Goal: Task Accomplishment & Management: Complete application form

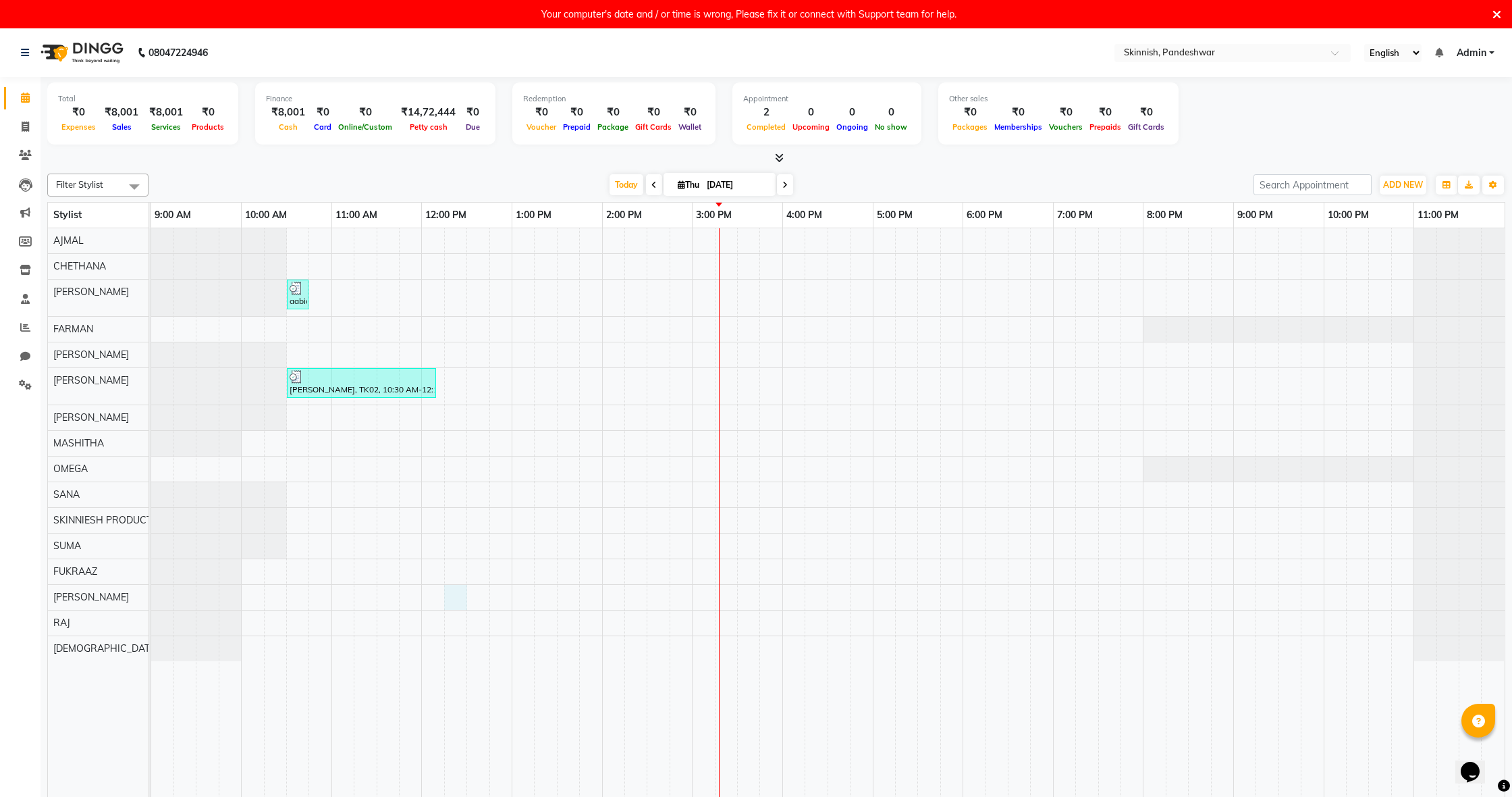
click at [457, 591] on div "aabidha, TK01, 10:30 AM-10:45 AM, Permanent Hair Removal - Facial HairCHIN Ashi…" at bounding box center [827, 520] width 1353 height 584
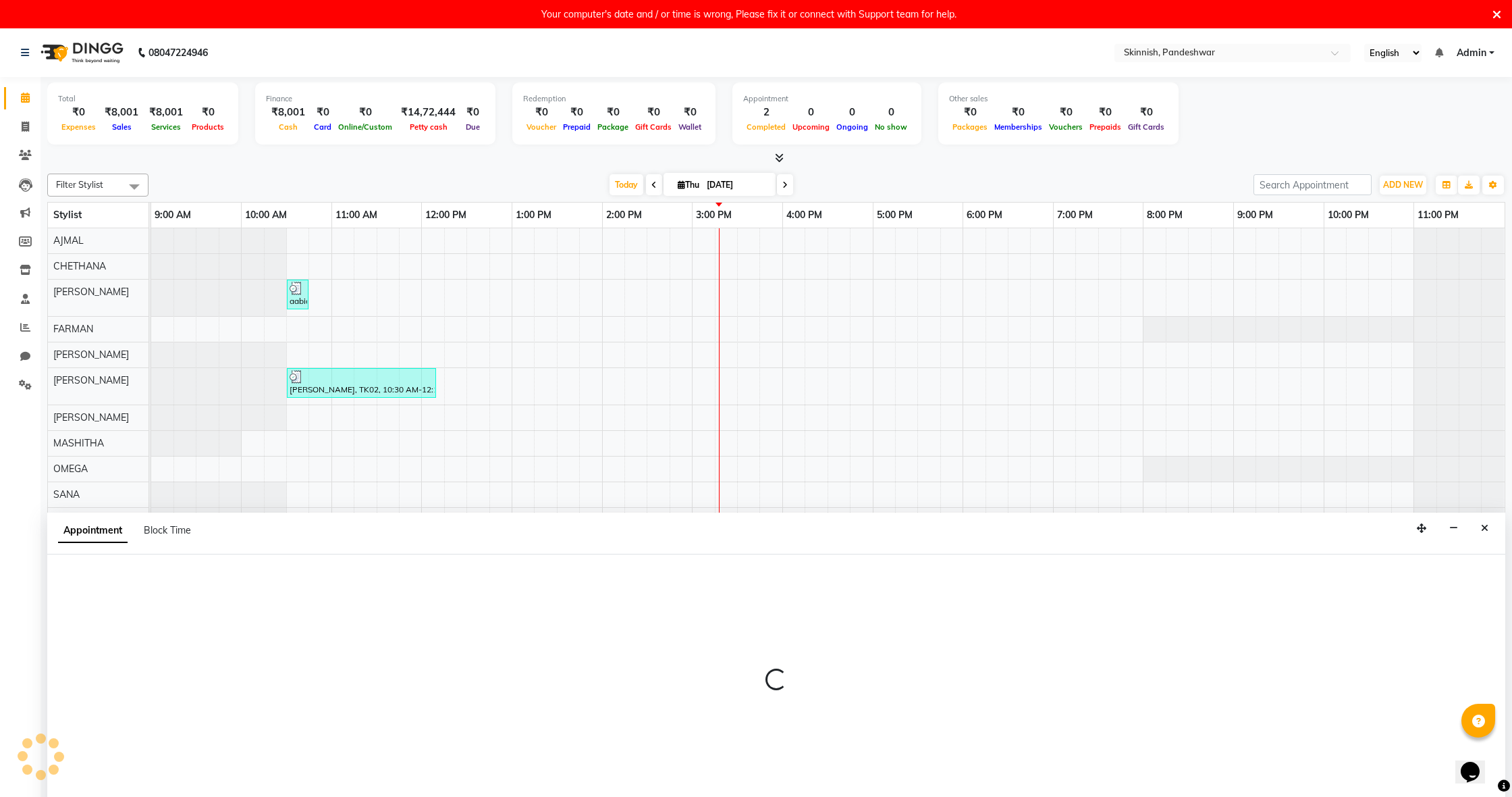
scroll to position [28, 0]
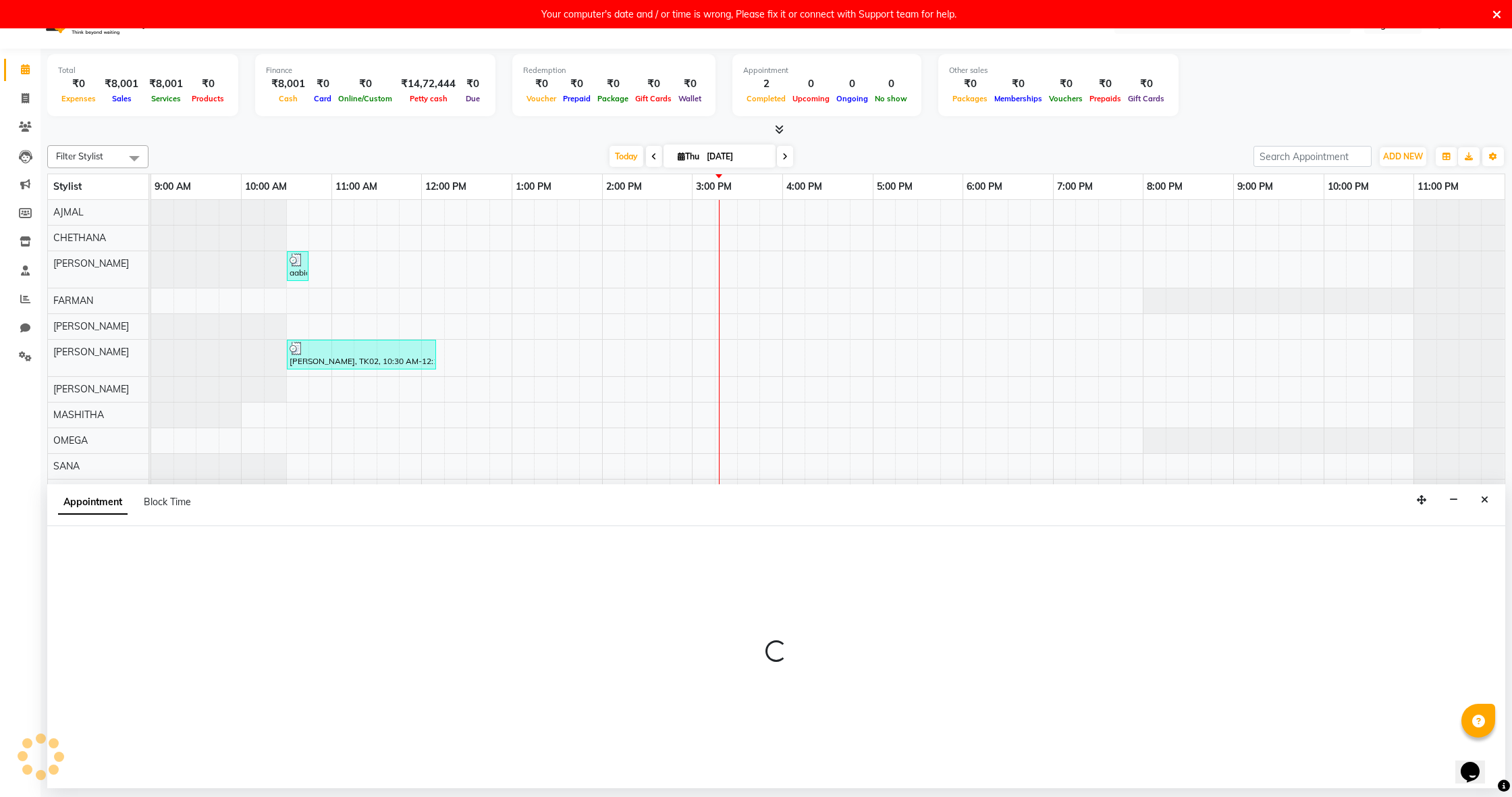
select select "90616"
select select "tentative"
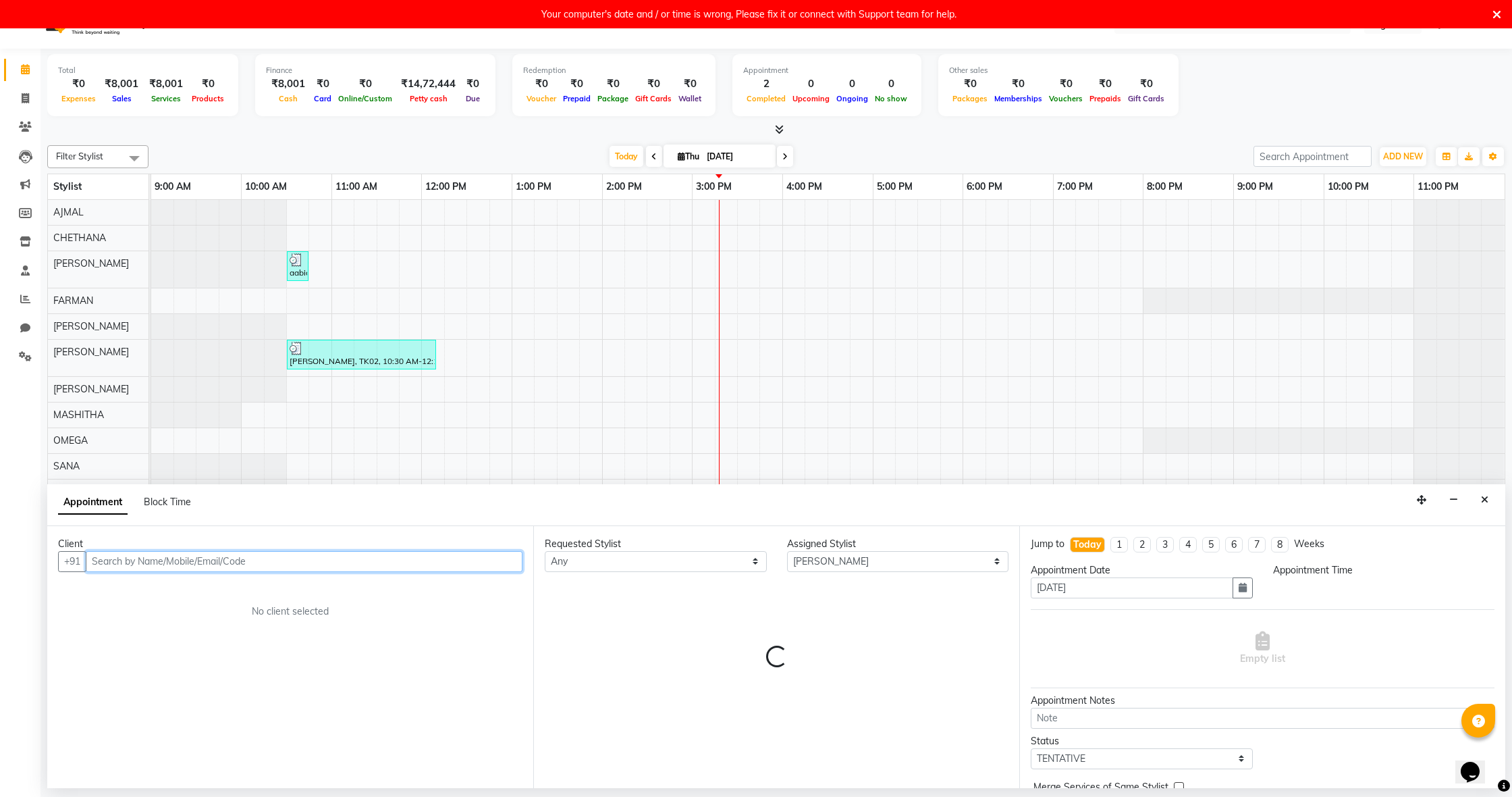
select select "735"
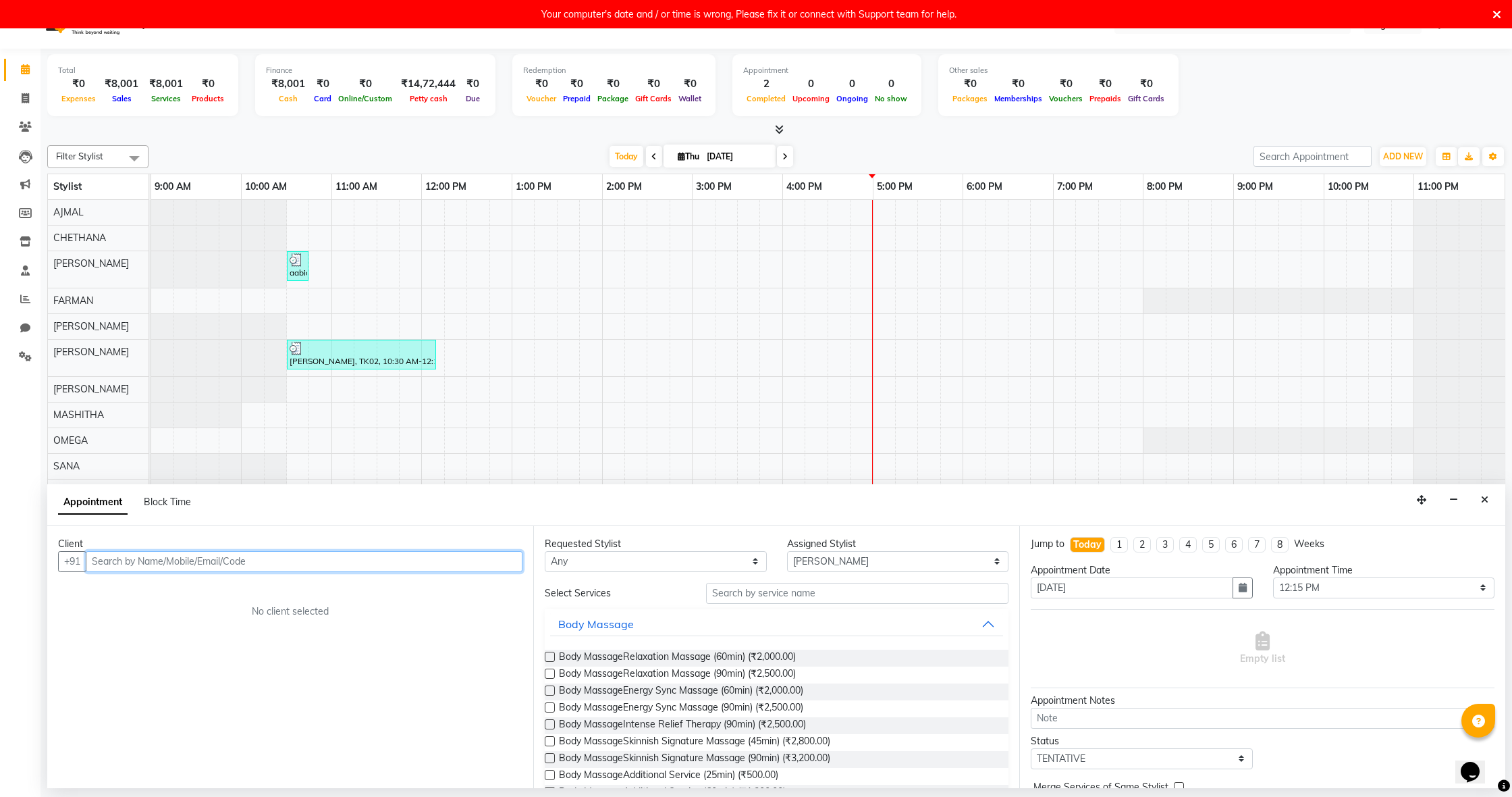
click at [295, 570] on input "text" at bounding box center [304, 561] width 437 height 21
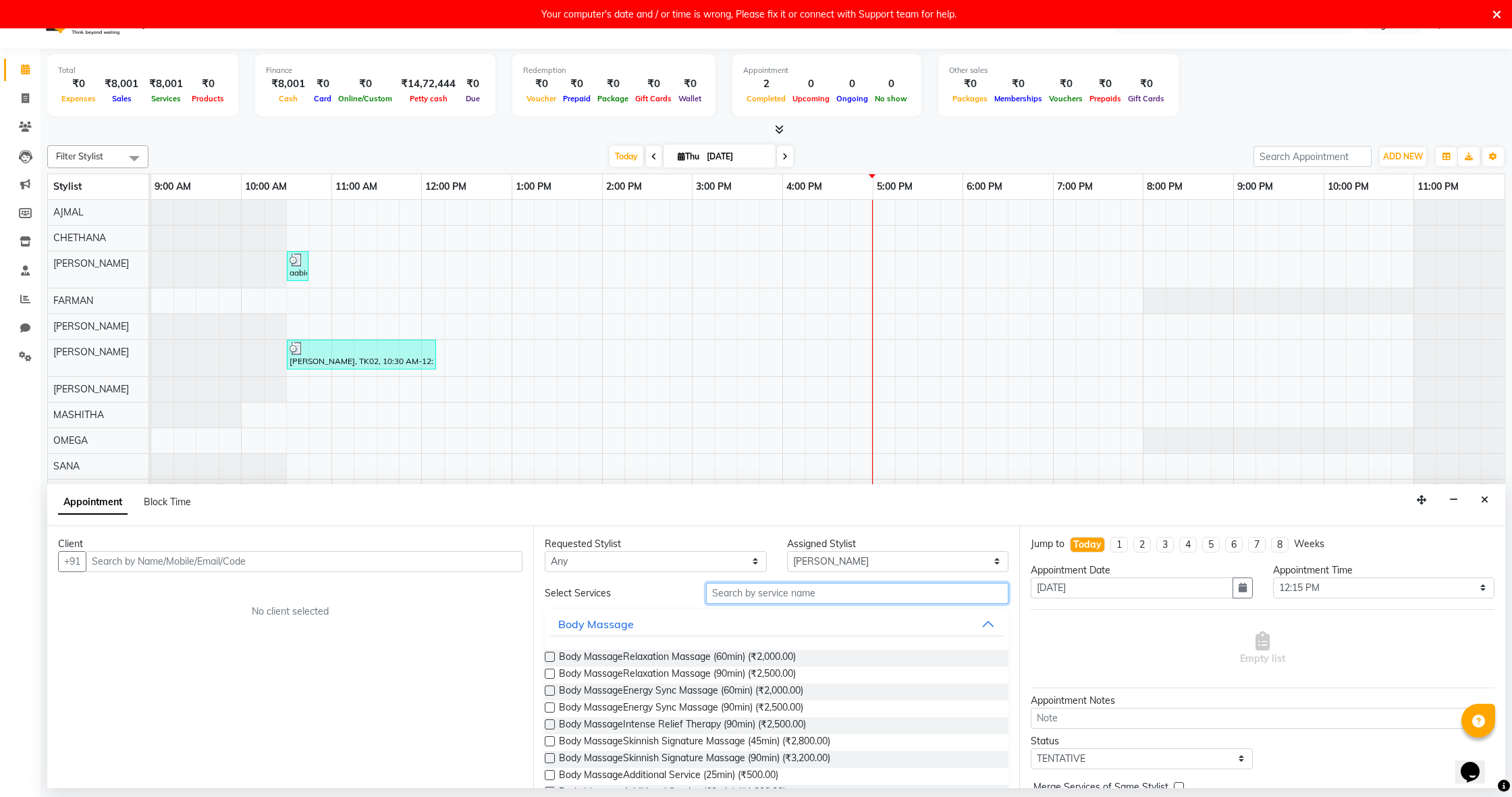
click at [802, 593] on input "text" at bounding box center [856, 593] width 302 height 21
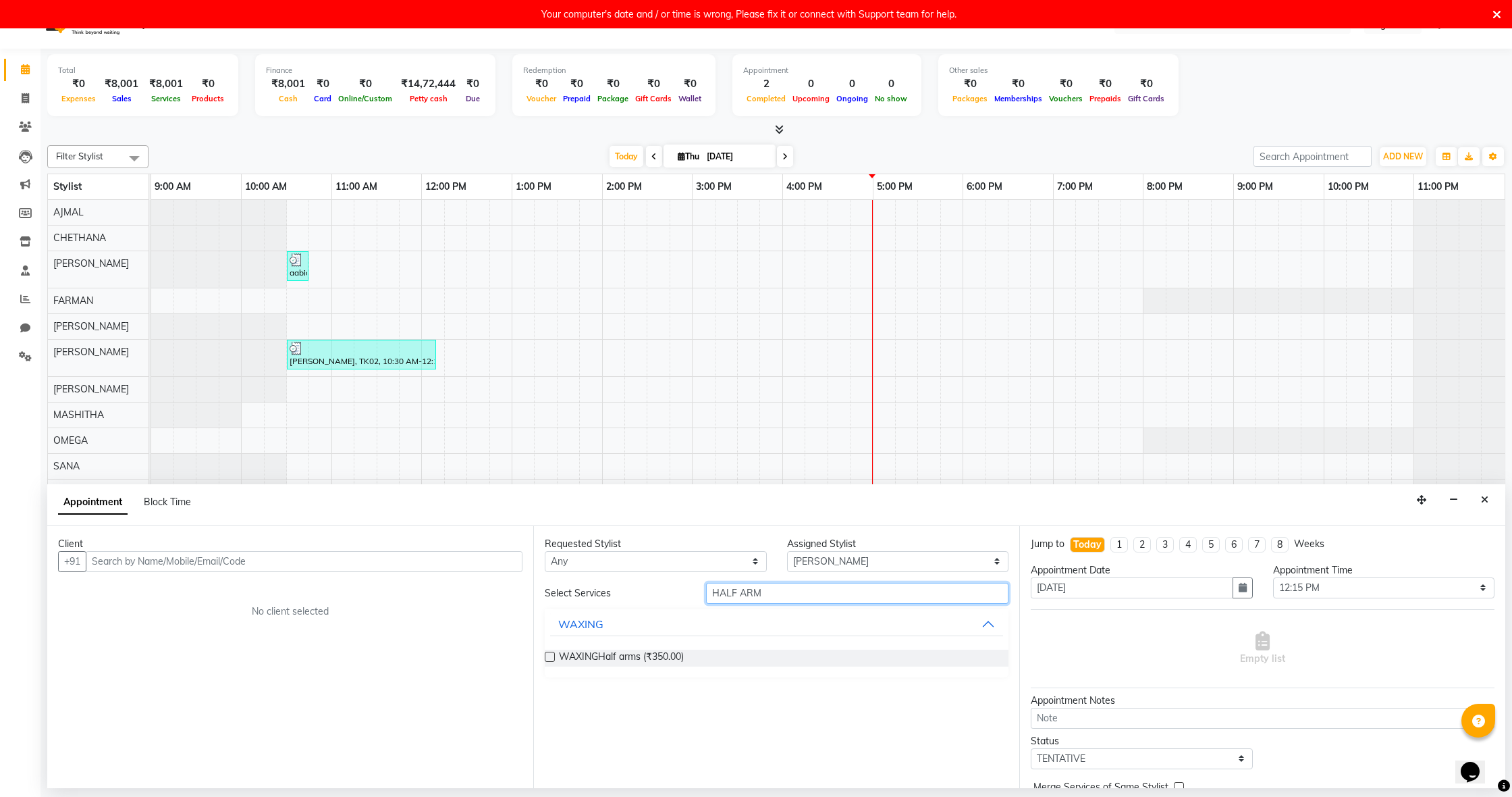
type input "HALF ARM"
click at [553, 654] on label at bounding box center [550, 657] width 11 height 11
click at [553, 654] on input "checkbox" at bounding box center [549, 658] width 9 height 9
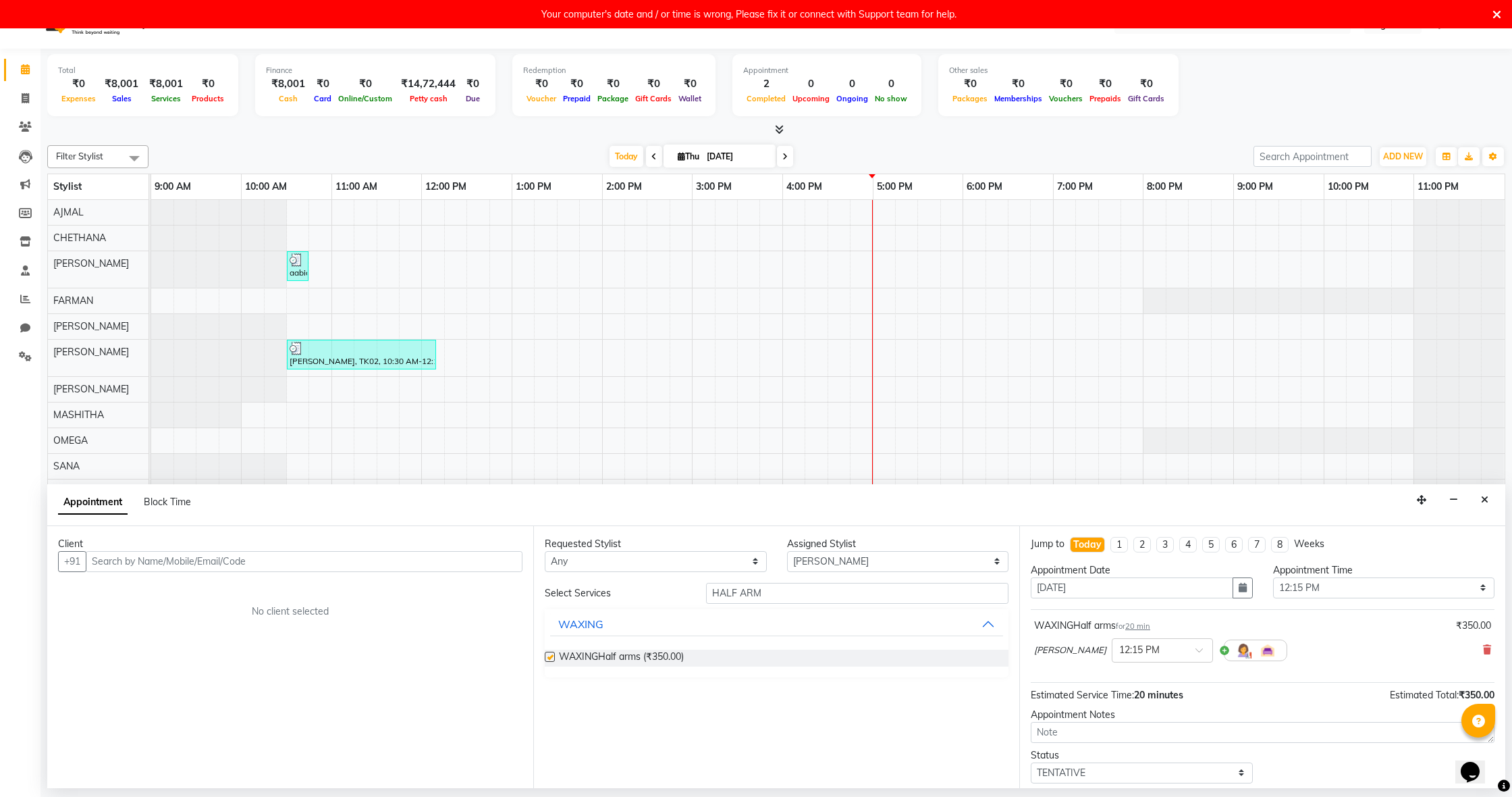
checkbox input "false"
click at [784, 594] on input "HALF ARM" at bounding box center [856, 593] width 302 height 21
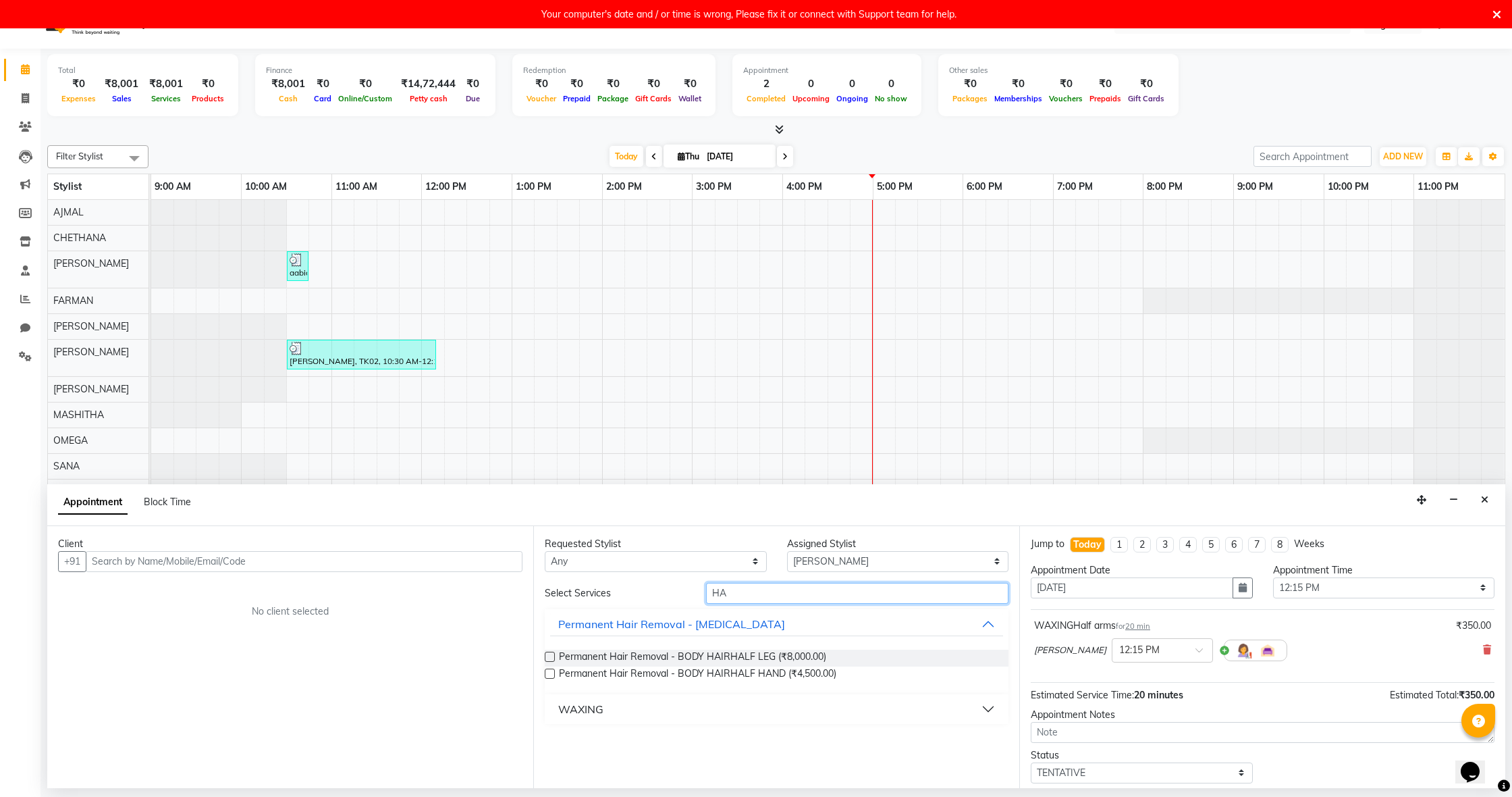
type input "H"
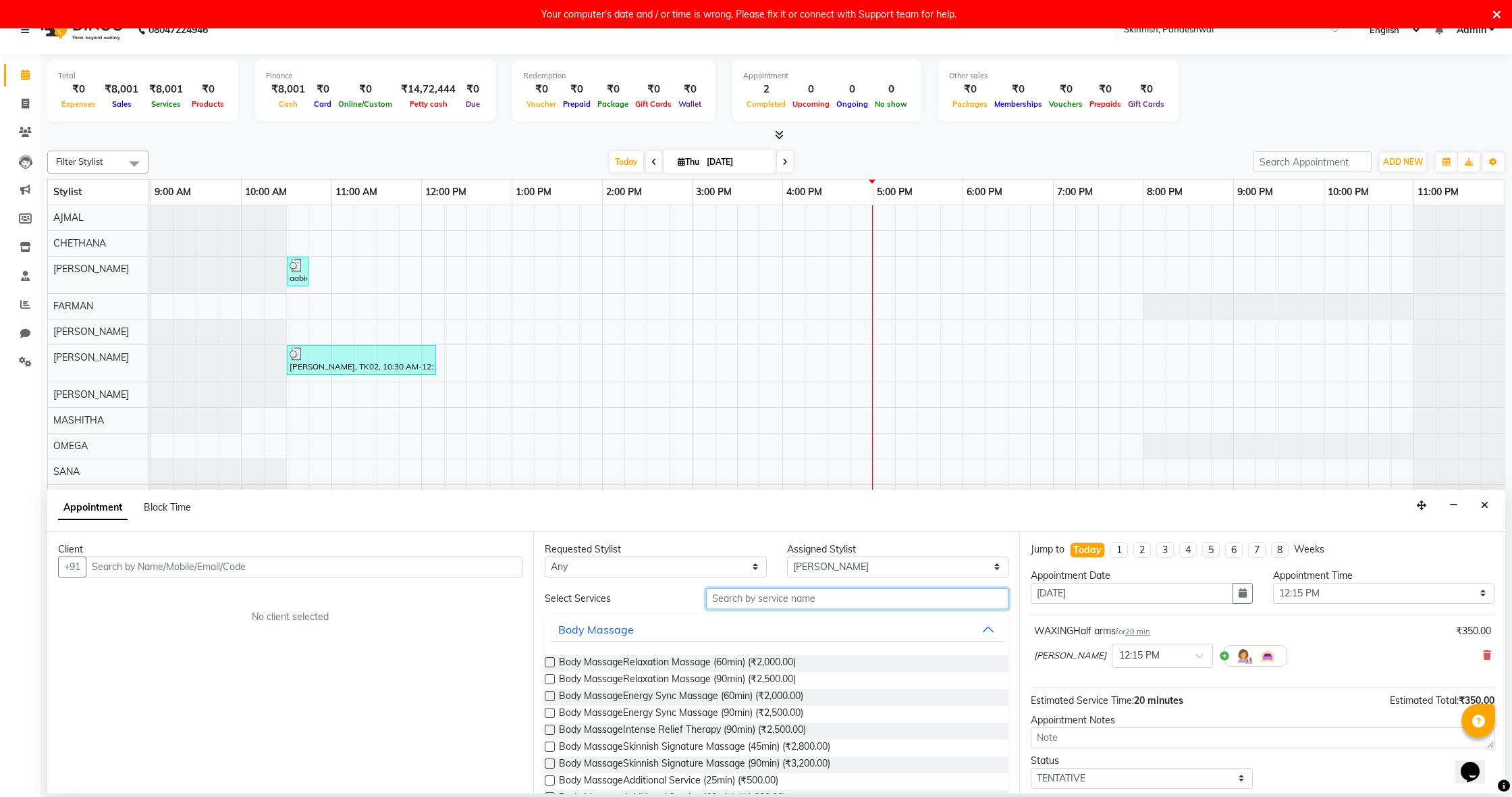
scroll to position [21, 0]
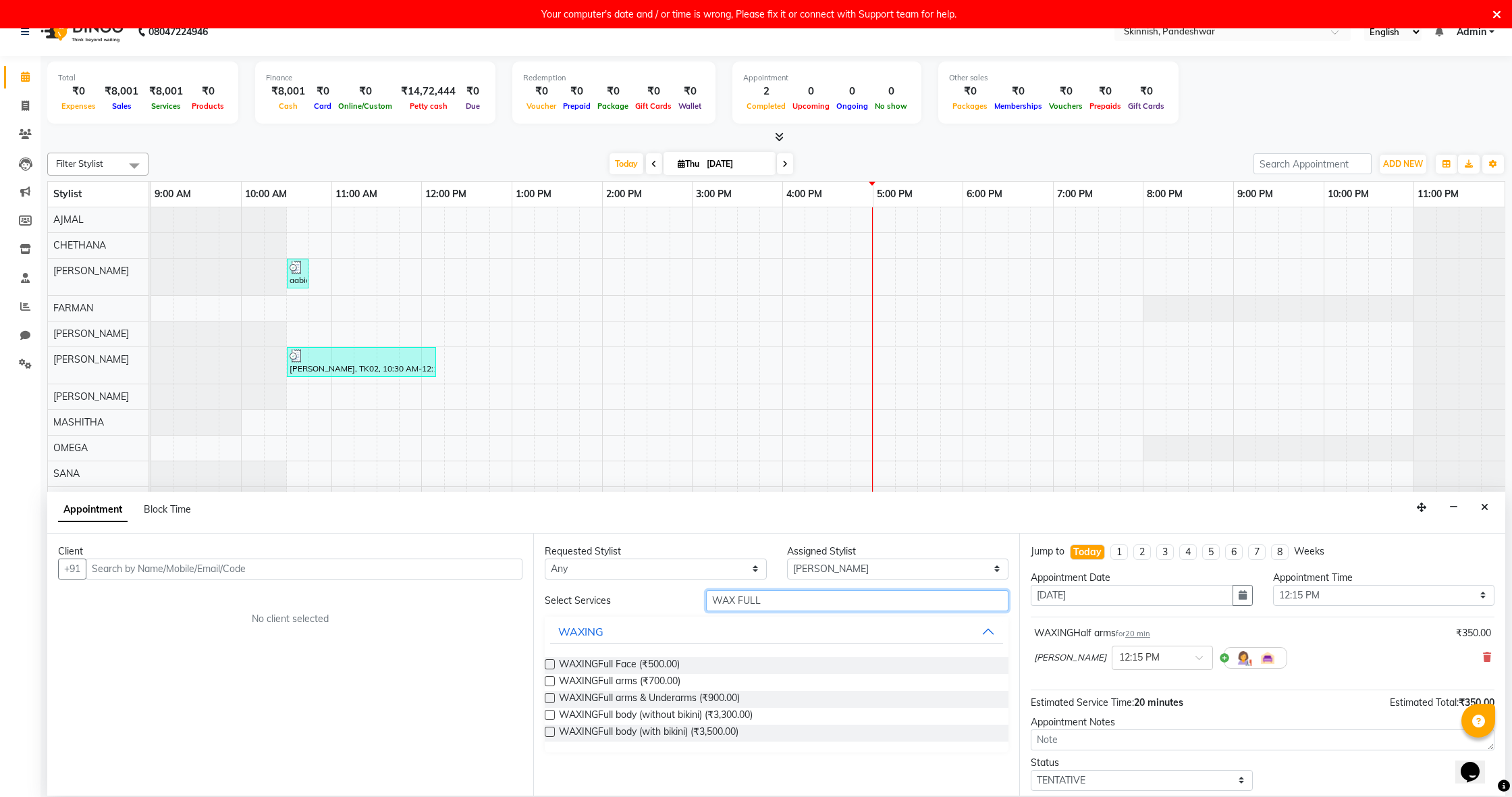
type input "WAX FULL"
click at [557, 680] on div "WAXINGFull arms (₹700.00)" at bounding box center [776, 681] width 464 height 17
click at [550, 679] on label at bounding box center [550, 681] width 11 height 11
click at [550, 679] on input "checkbox" at bounding box center [549, 682] width 9 height 9
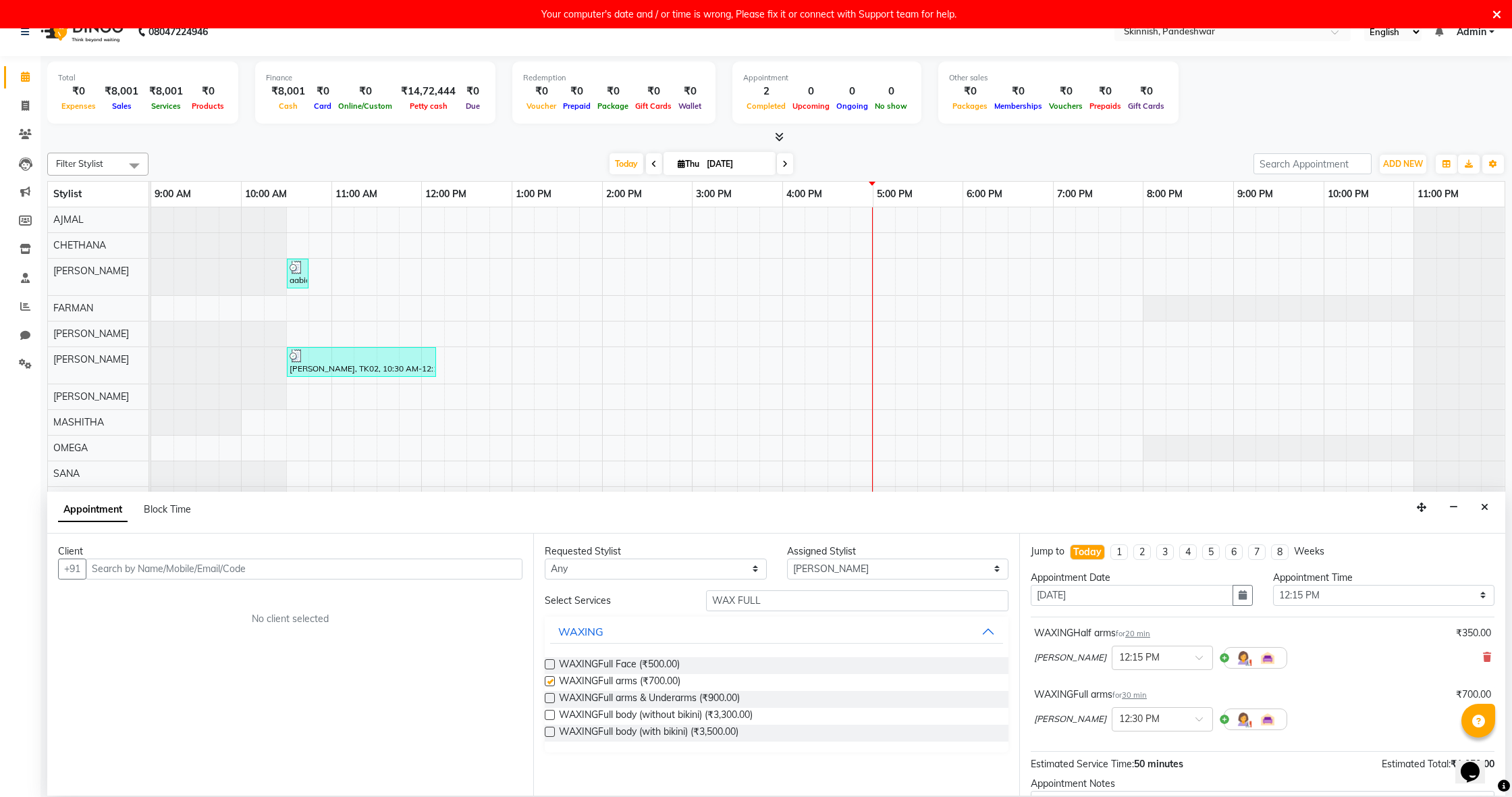
checkbox input "false"
click at [882, 601] on input "WAX FULL" at bounding box center [856, 601] width 302 height 21
type input "W"
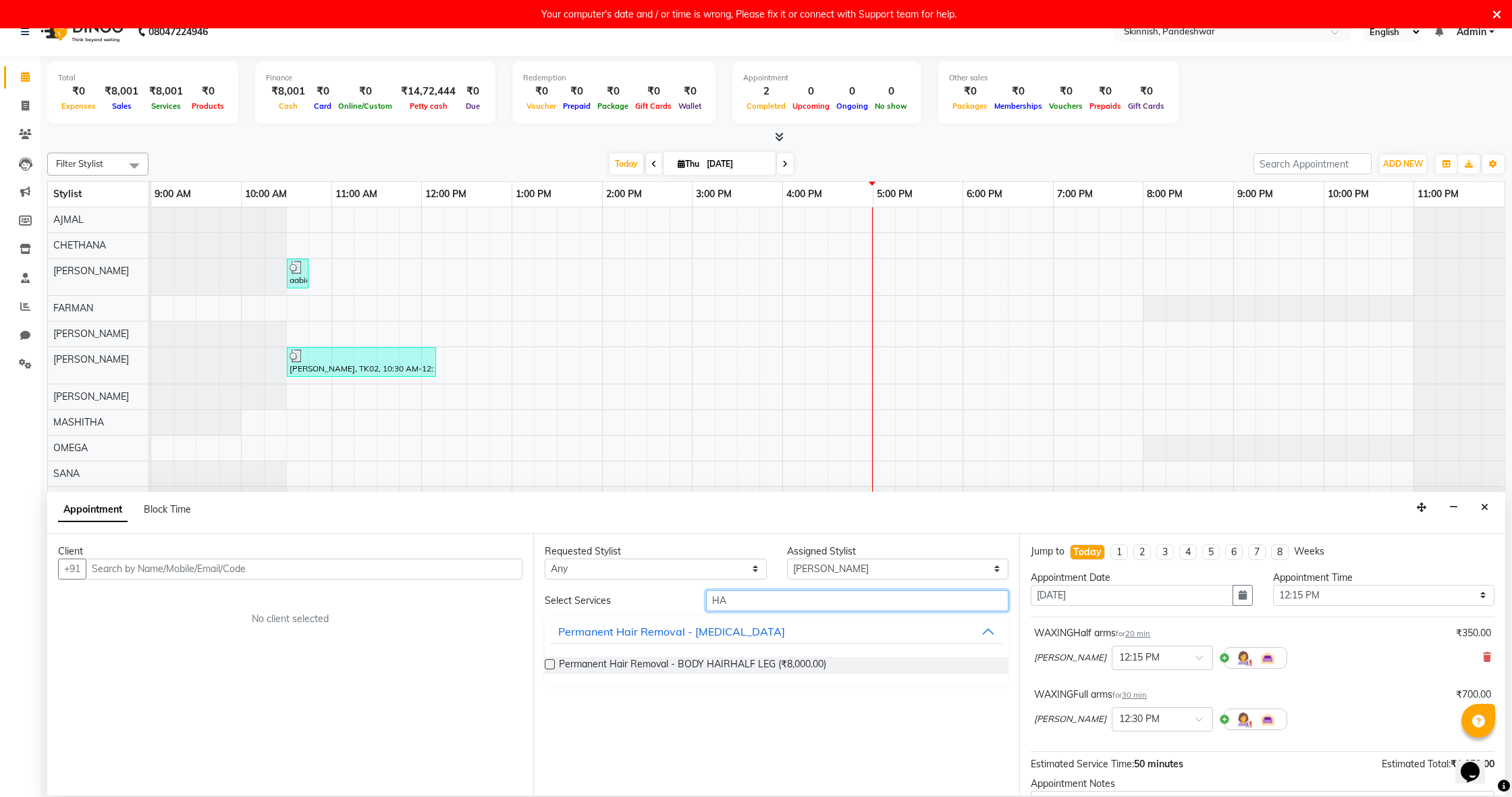
type input "H"
type input "WAX LEG"
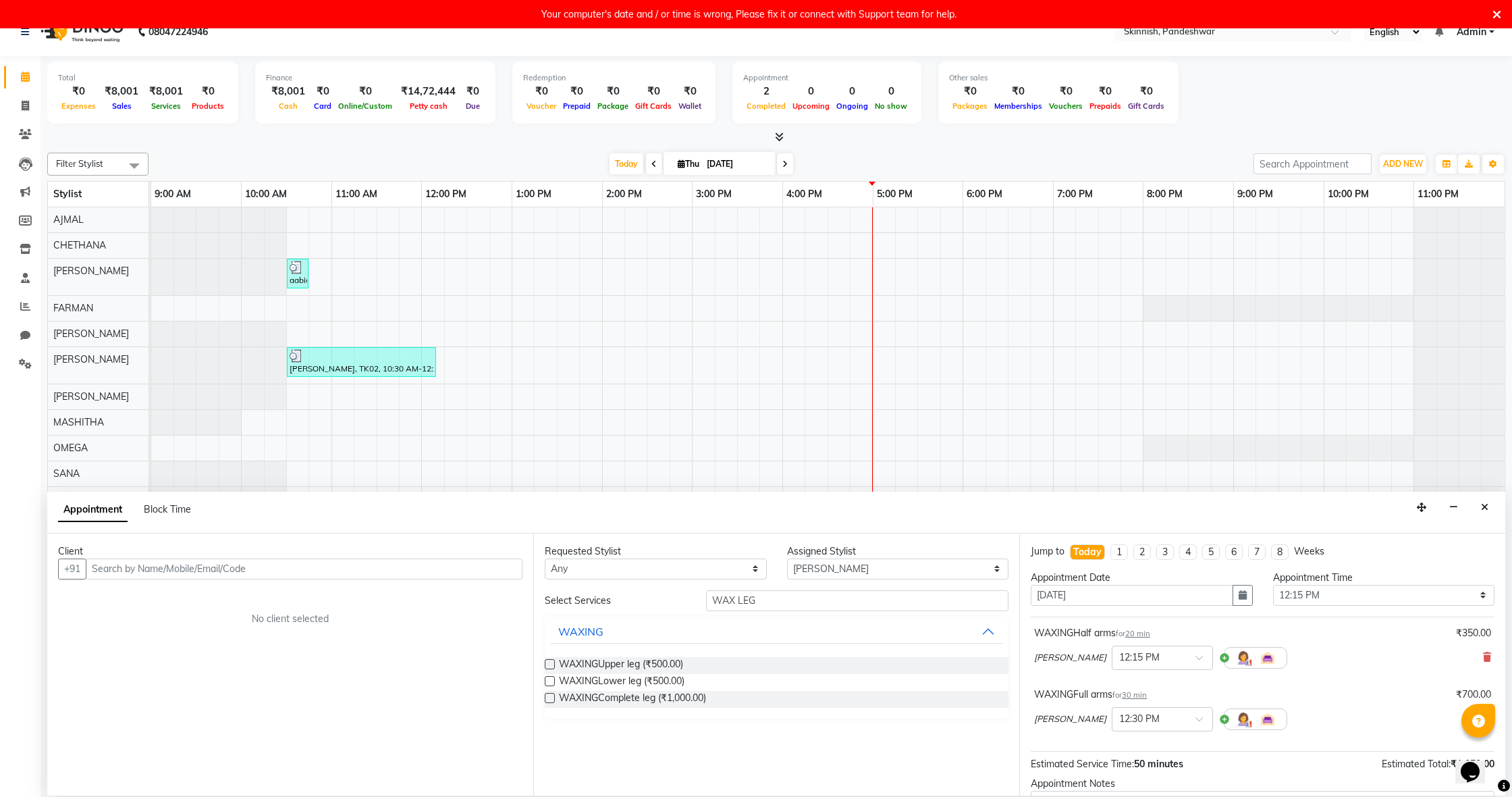
click at [550, 678] on label at bounding box center [550, 681] width 11 height 11
click at [550, 678] on input "checkbox" at bounding box center [549, 682] width 9 height 9
click at [552, 677] on label at bounding box center [550, 681] width 11 height 11
click at [552, 678] on input "checkbox" at bounding box center [549, 682] width 9 height 9
checkbox input "false"
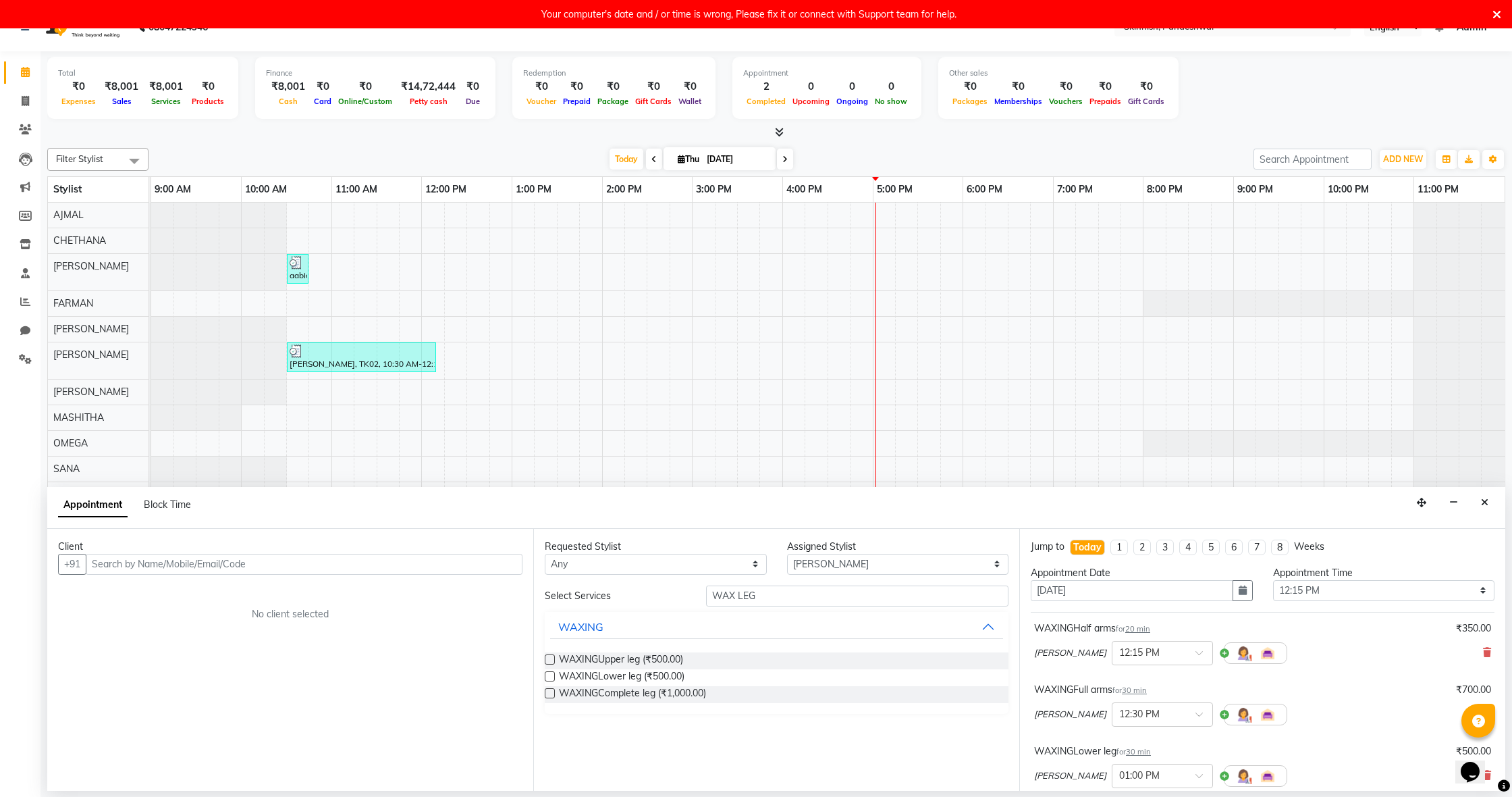
scroll to position [3, 0]
click at [493, 563] on input "text" at bounding box center [304, 564] width 437 height 21
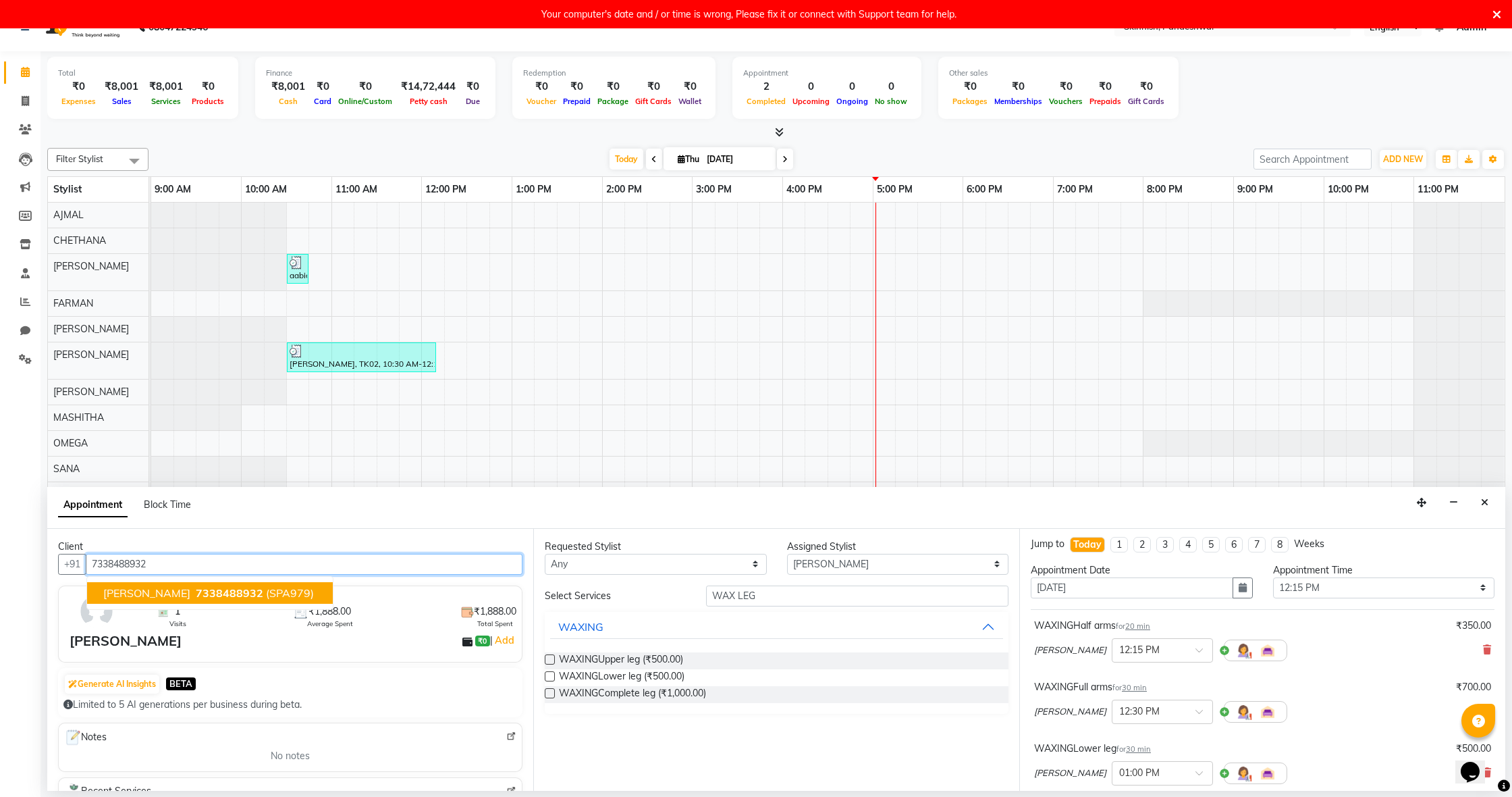
click at [266, 588] on span "(SPA979)" at bounding box center [289, 592] width 48 height 13
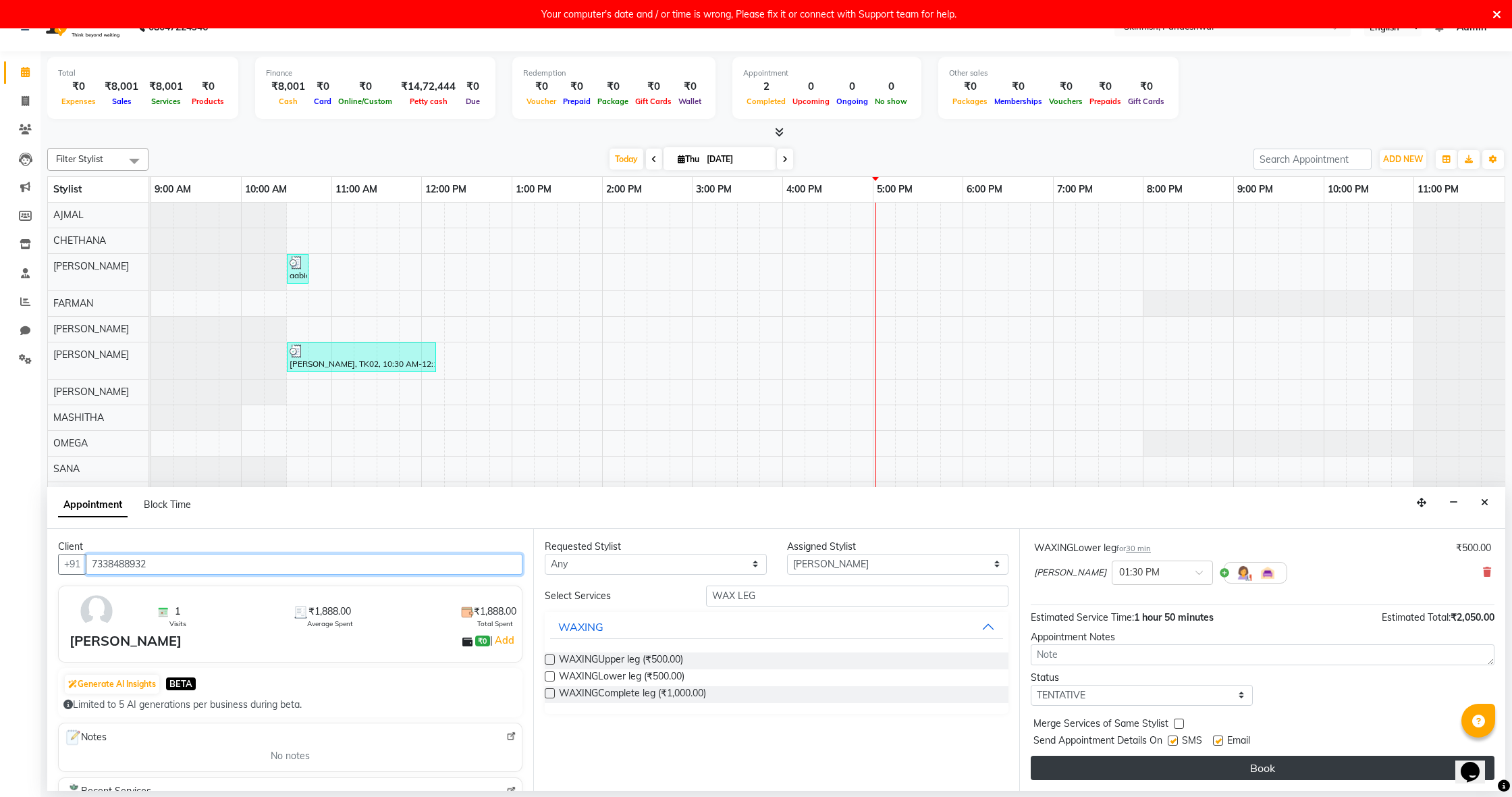
scroll to position [265, 0]
type input "7338488932"
click at [1253, 765] on button "Book" at bounding box center [1262, 768] width 464 height 25
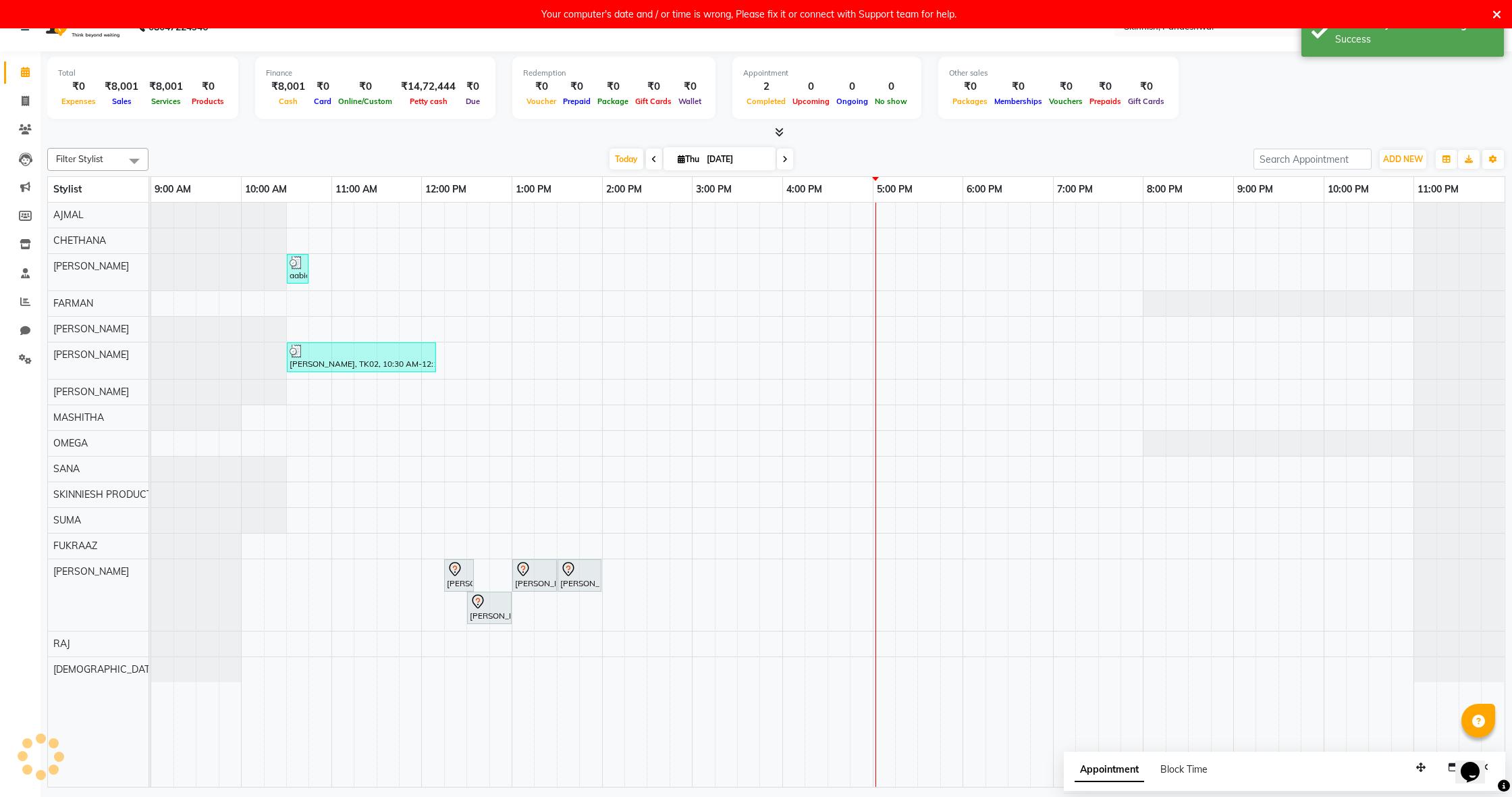
scroll to position [0, 0]
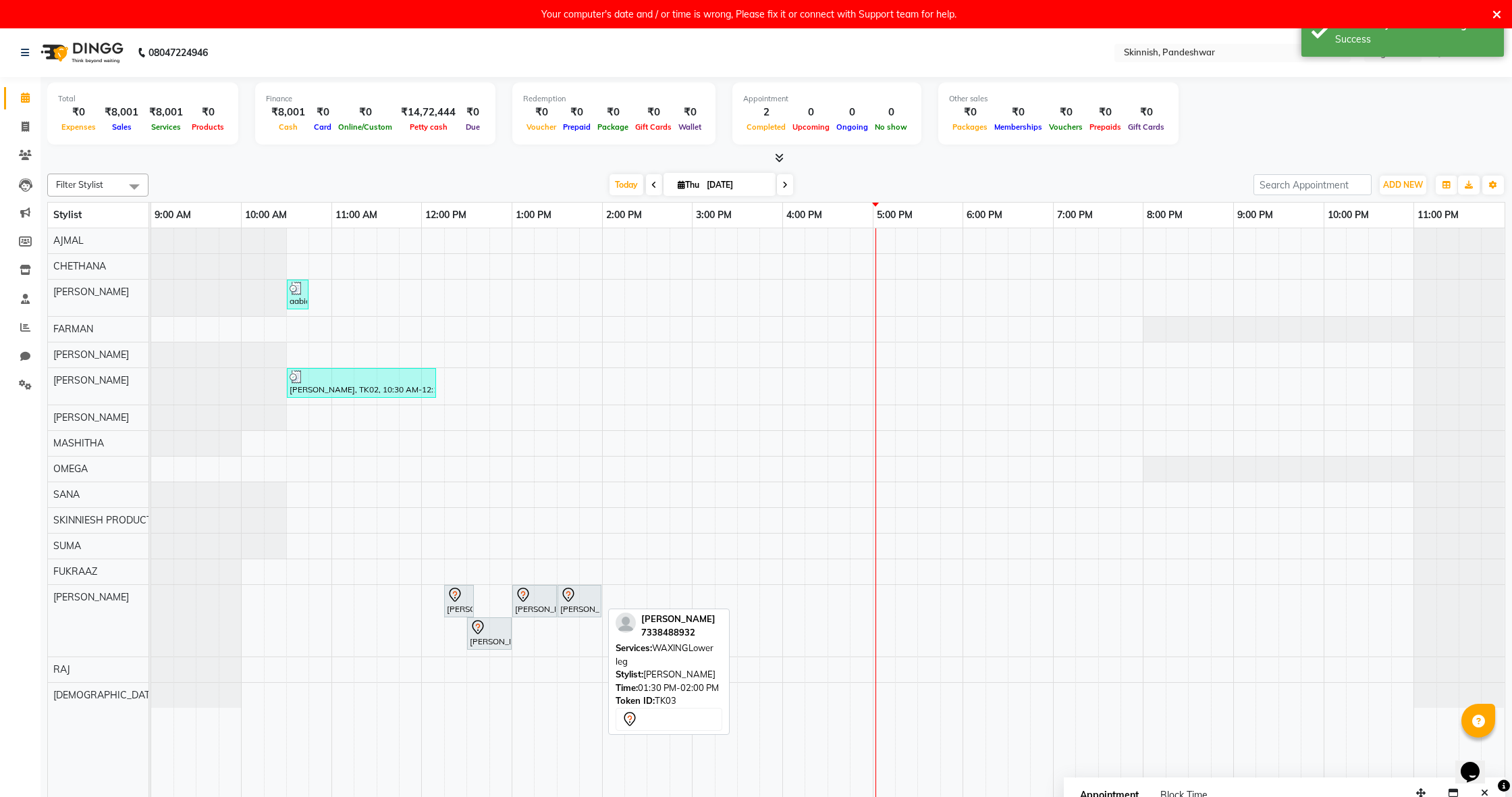
click at [566, 590] on icon at bounding box center [568, 594] width 16 height 16
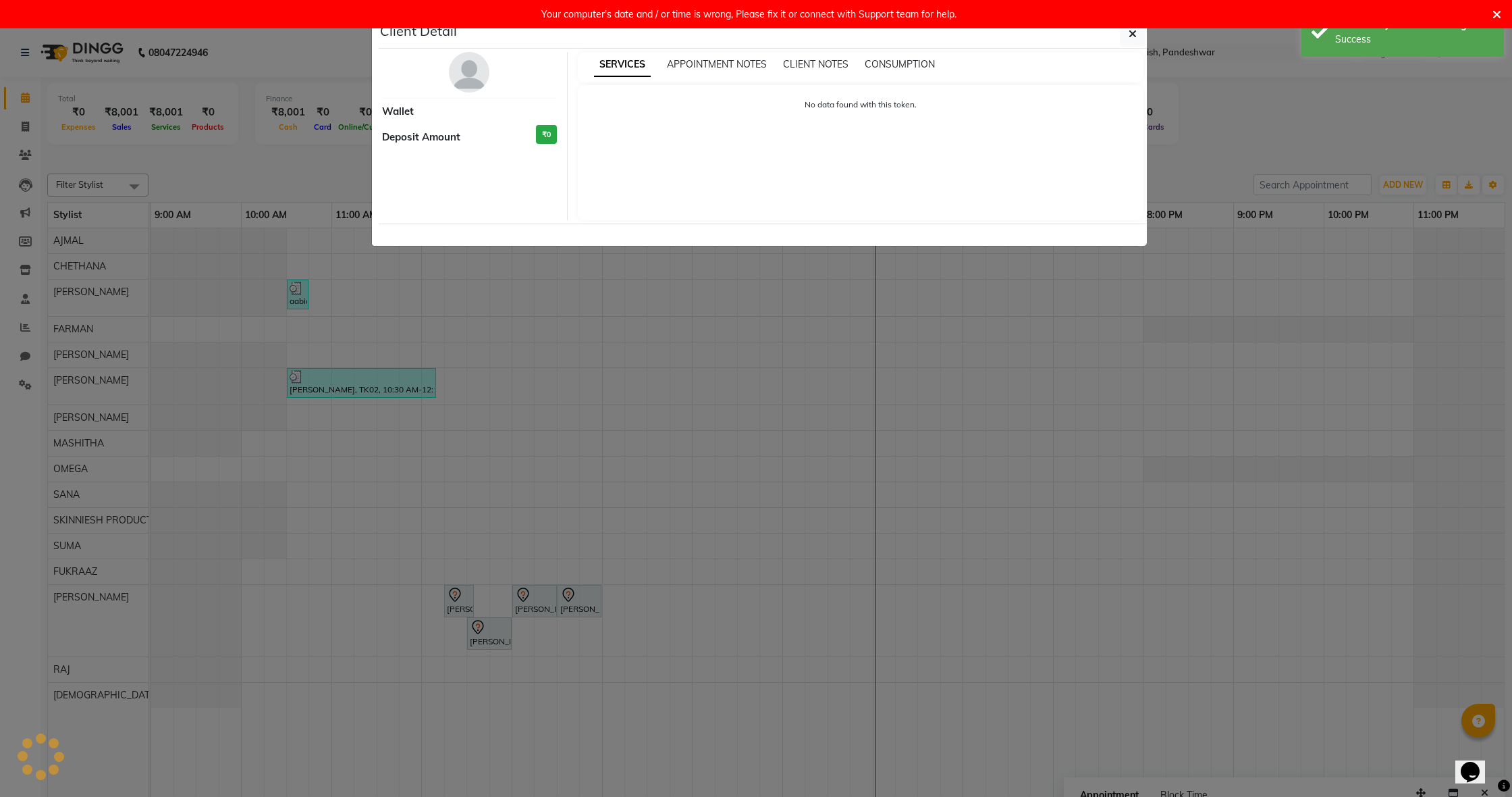
select select "7"
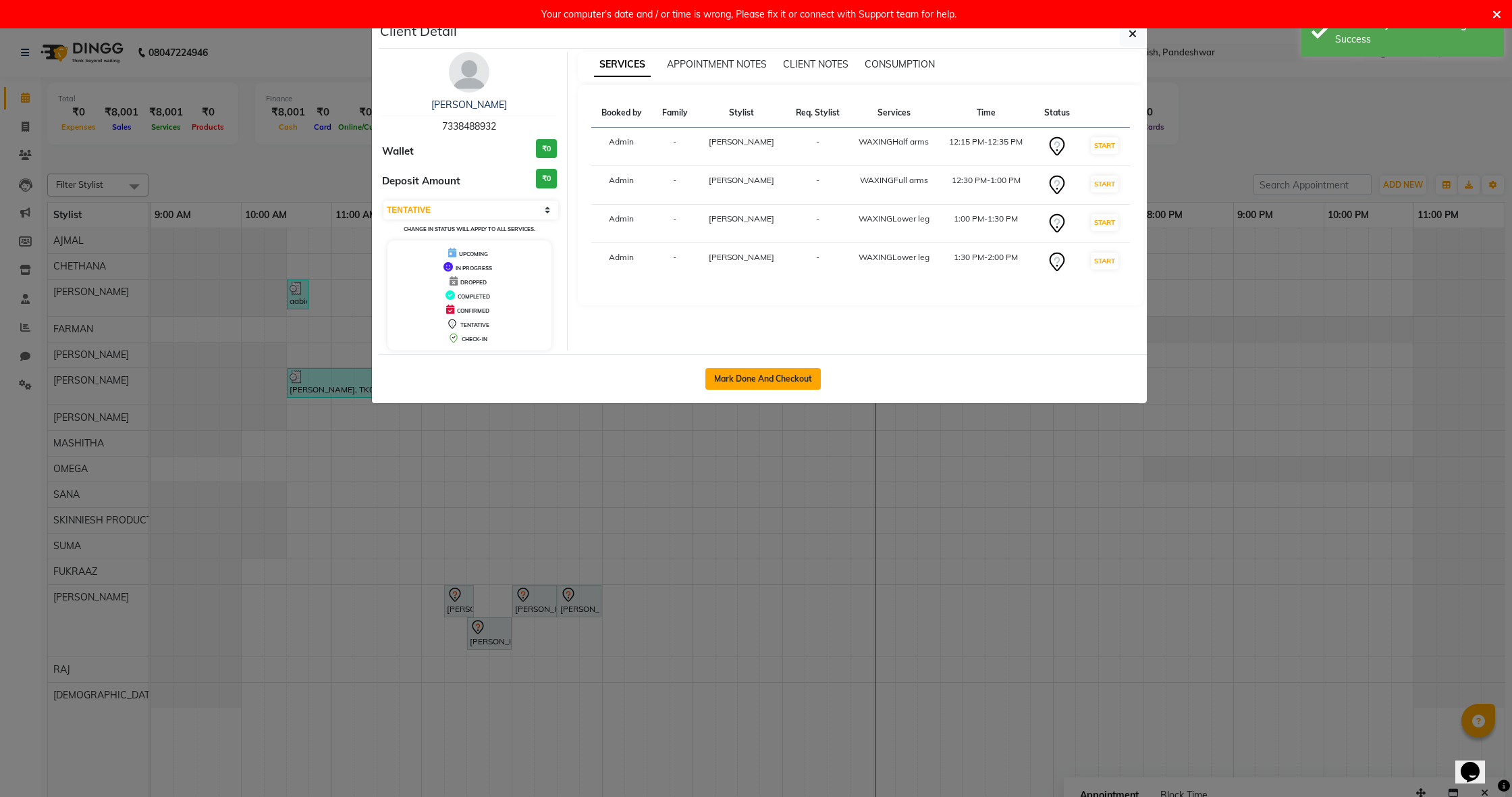
click at [725, 384] on button "Mark Done And Checkout" at bounding box center [763, 379] width 116 height 22
select select "7886"
select select "service"
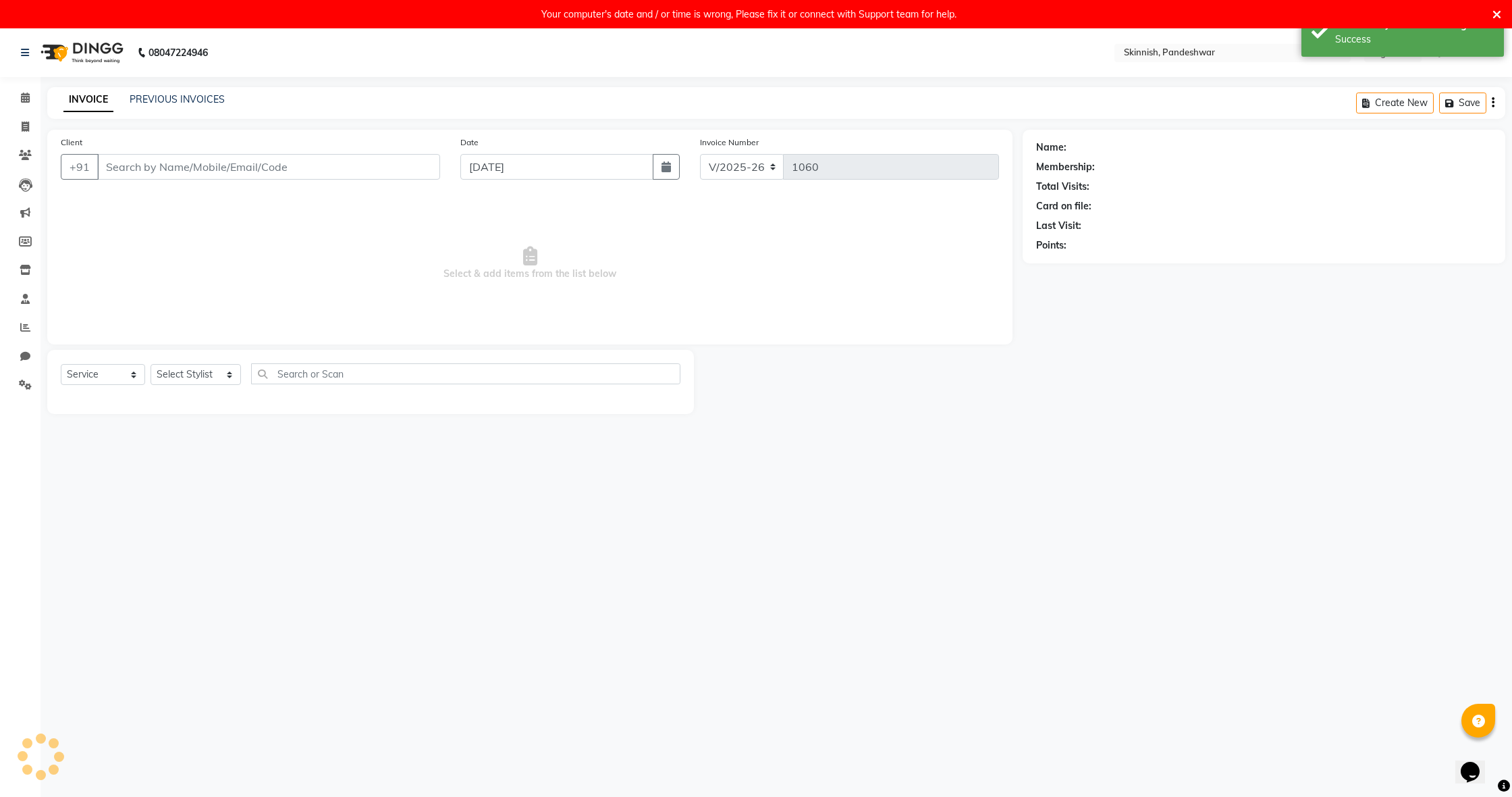
type input "7338488932"
select select "90616"
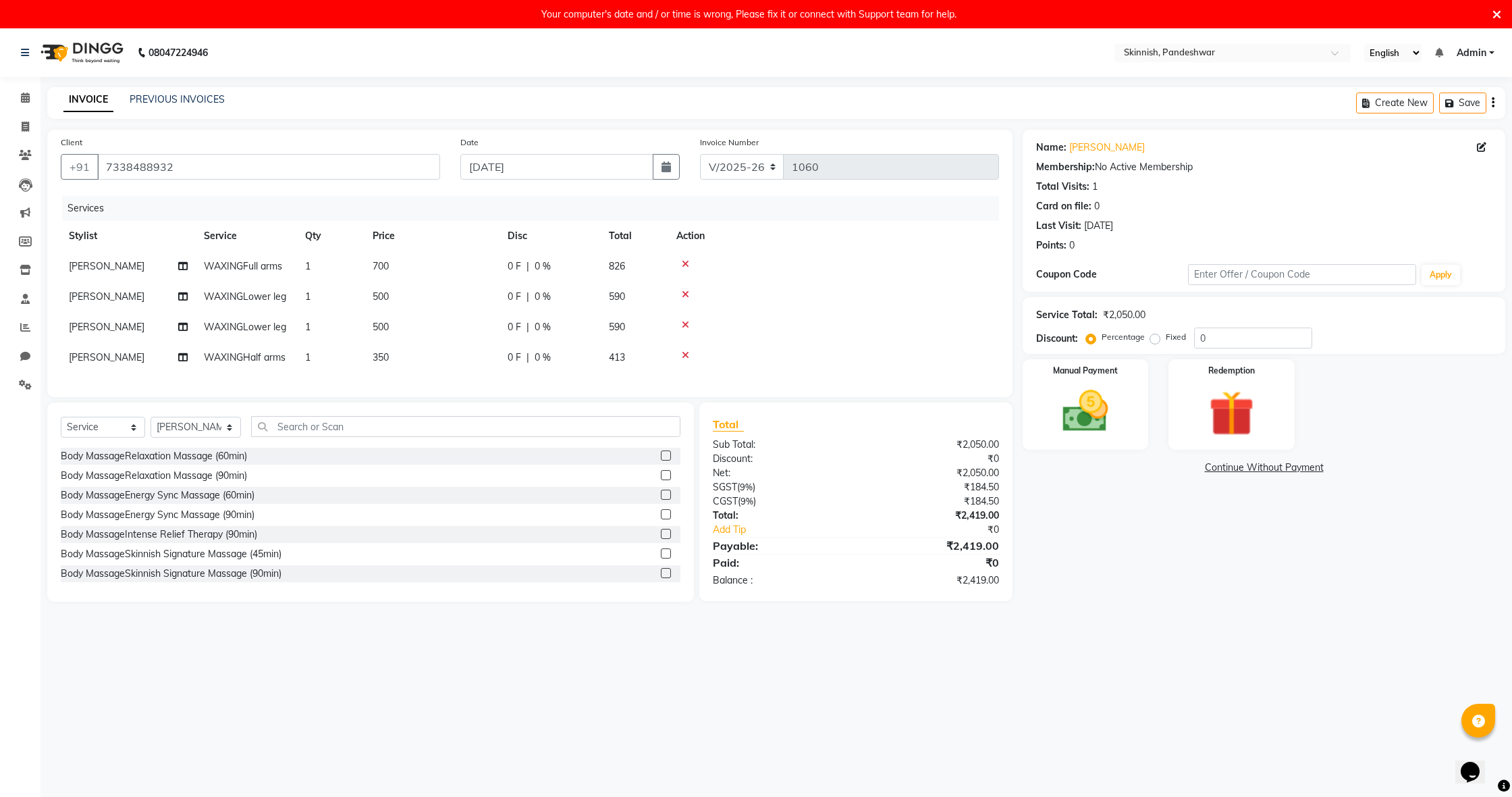
click at [688, 354] on icon at bounding box center [685, 355] width 7 height 10
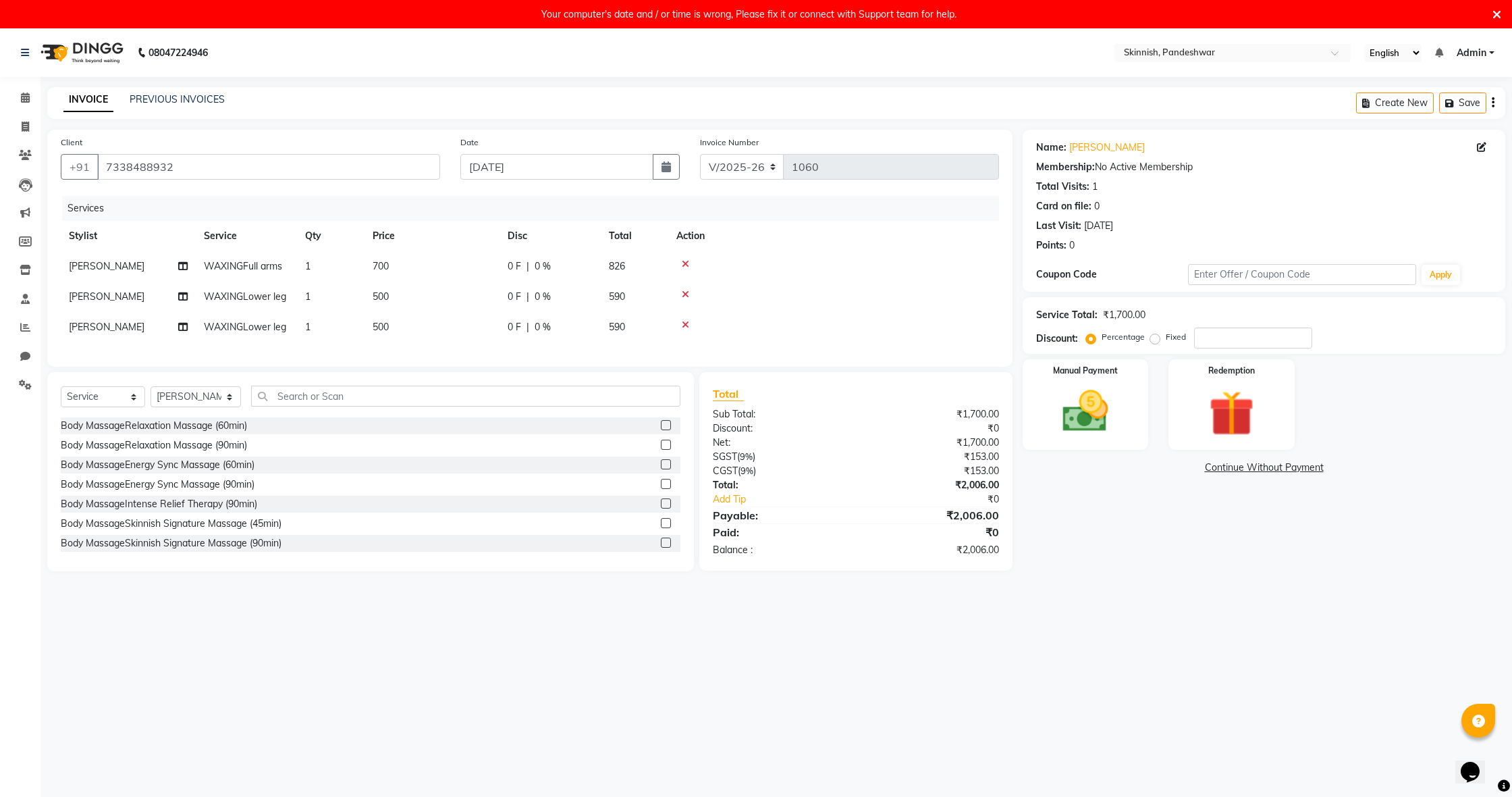
click at [384, 267] on span "700" at bounding box center [380, 266] width 16 height 12
select select "90616"
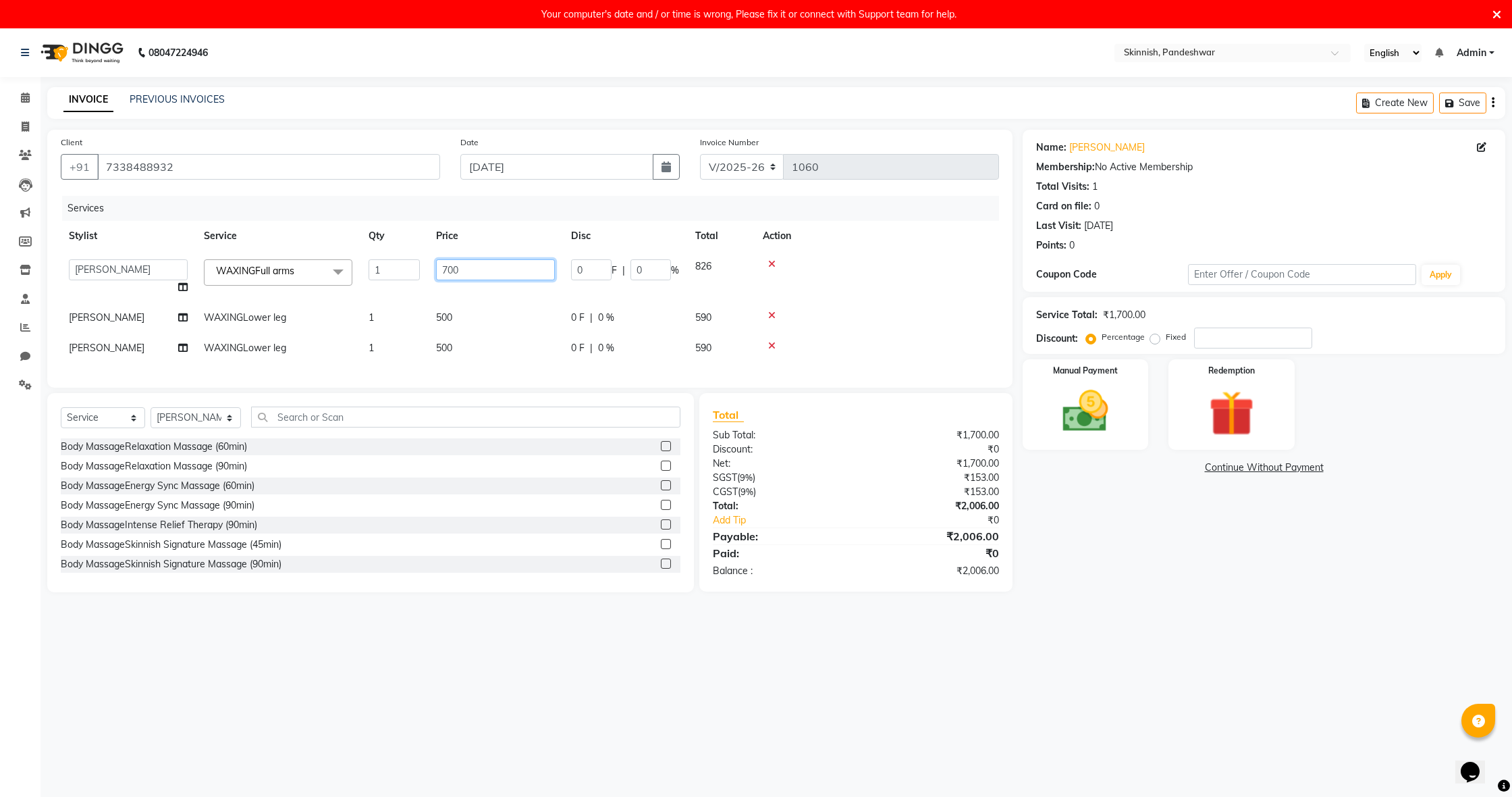
click at [467, 270] on input "700" at bounding box center [495, 270] width 119 height 21
type input "7"
type input "800"
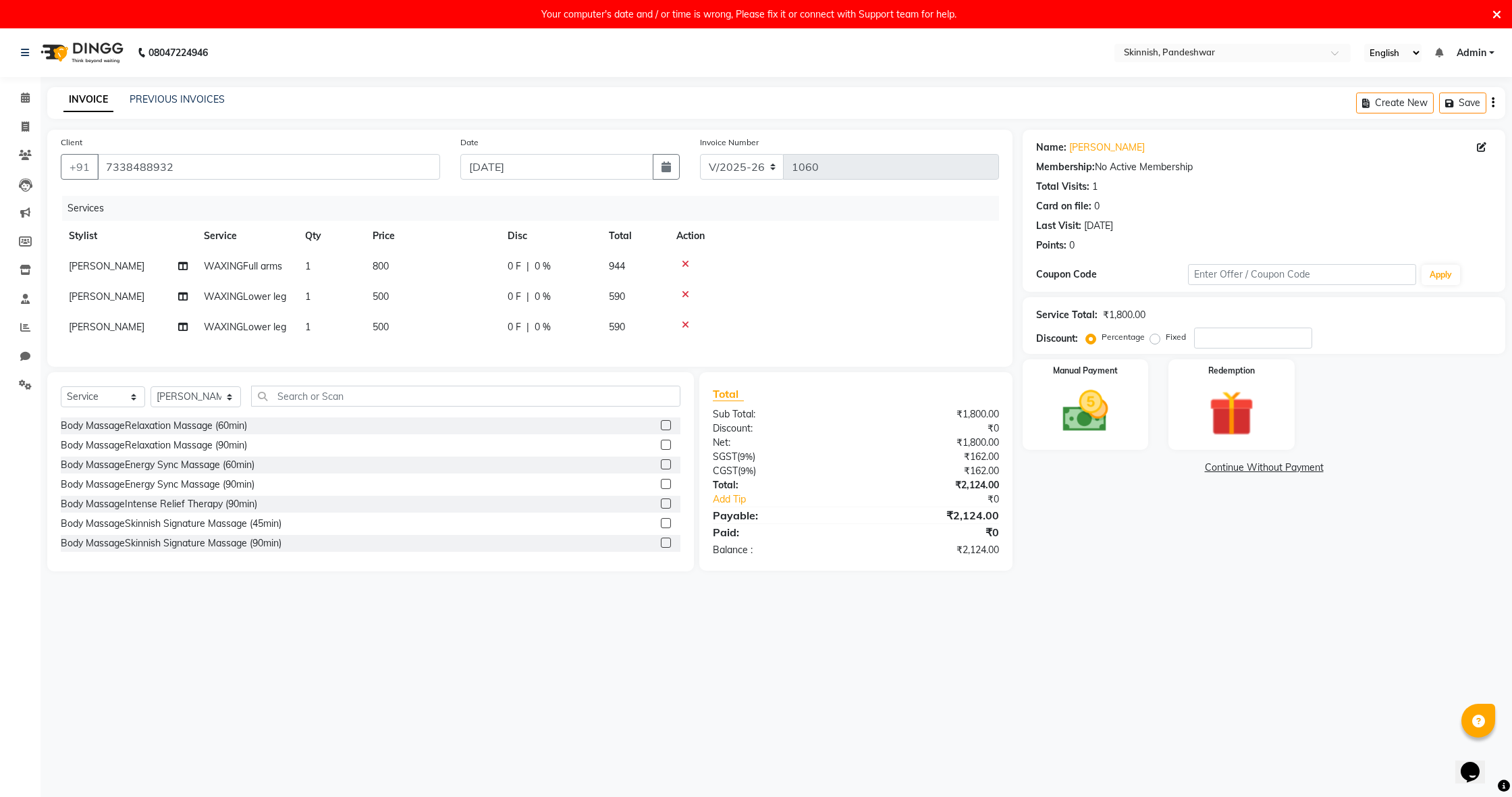
click at [453, 312] on td "500" at bounding box center [432, 296] width 135 height 31
select select "90616"
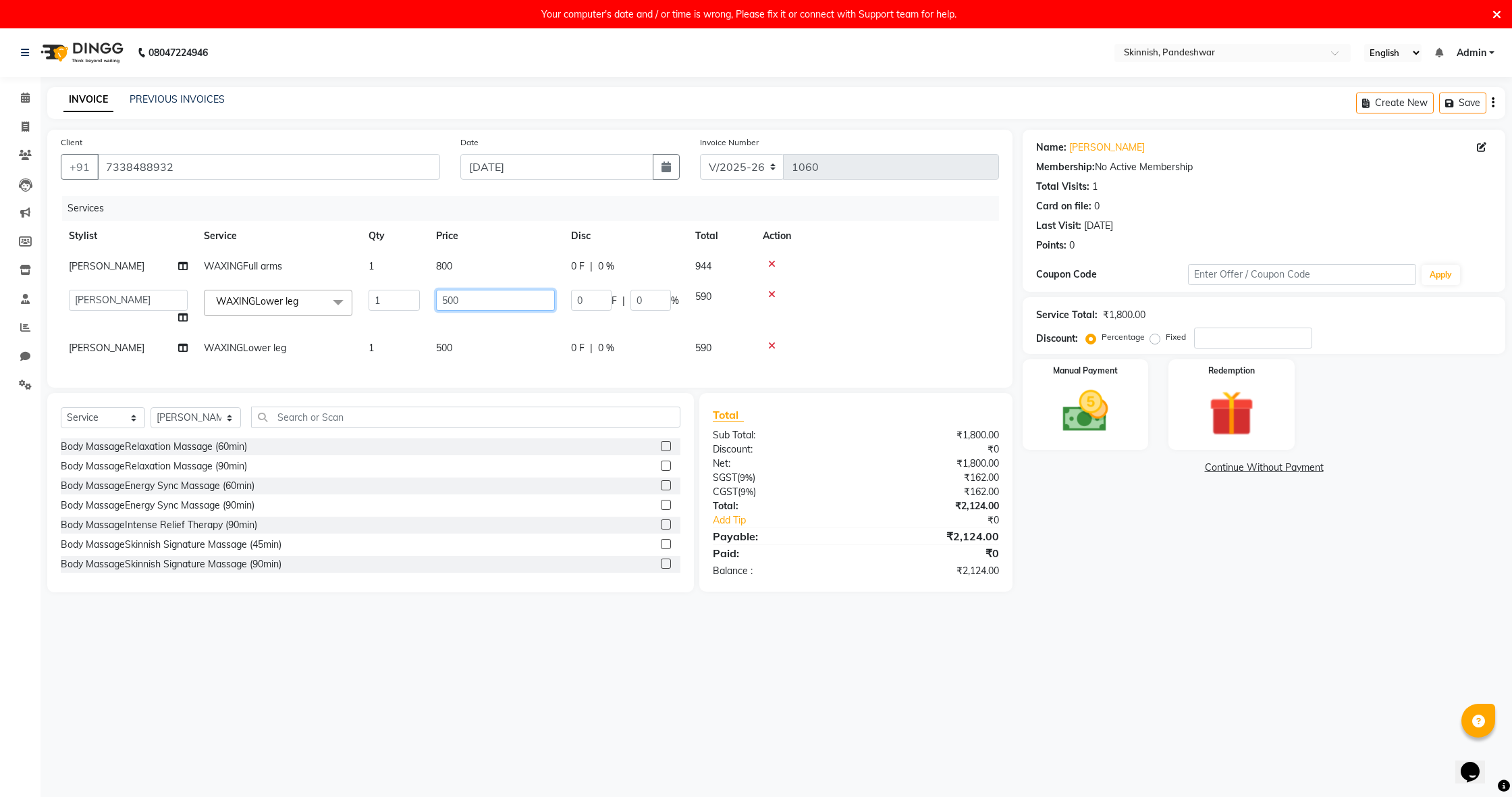
click at [472, 310] on input "500" at bounding box center [495, 300] width 119 height 21
type input "5"
type input "800"
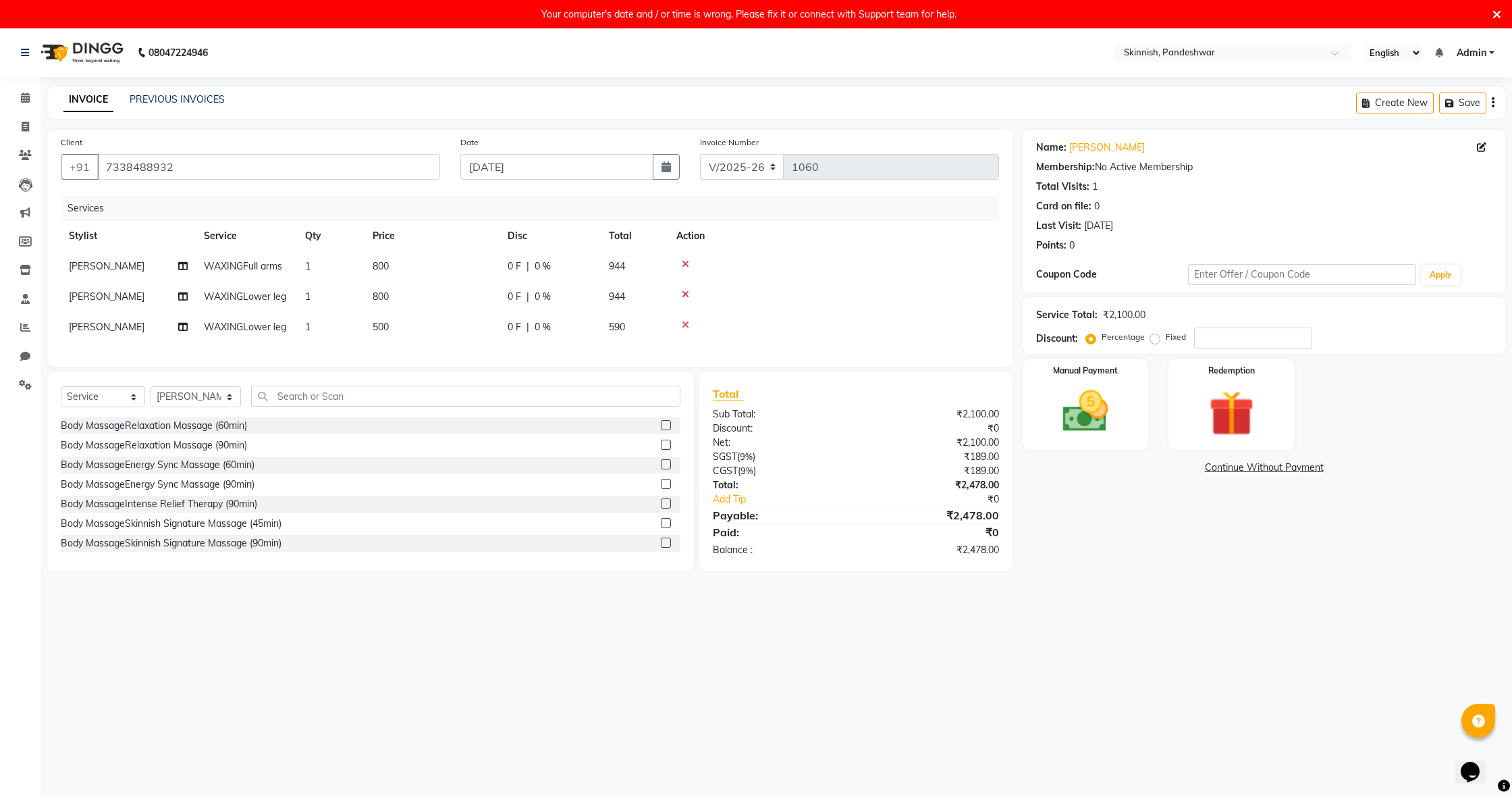
click at [772, 342] on td at bounding box center [833, 327] width 330 height 31
click at [695, 342] on td at bounding box center [833, 327] width 330 height 31
click at [685, 330] on icon at bounding box center [685, 324] width 7 height 10
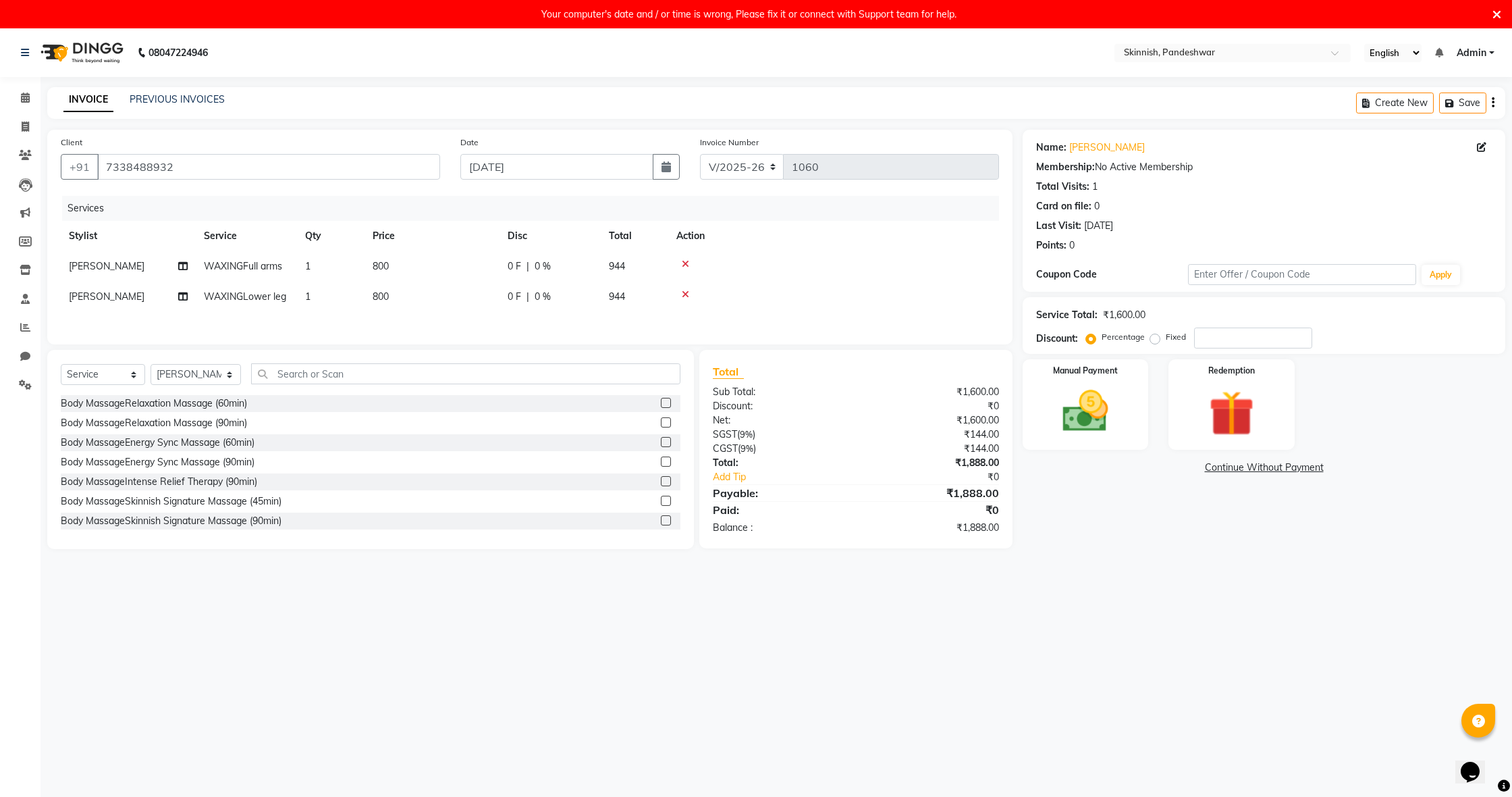
click at [929, 705] on div "08047224946 Select Location × Skinnish, Pandeshwar English ENGLISH Español العر…" at bounding box center [756, 426] width 1512 height 797
click at [1100, 409] on img at bounding box center [1085, 411] width 77 height 54
click at [1211, 465] on span "UPI" at bounding box center [1219, 468] width 21 height 16
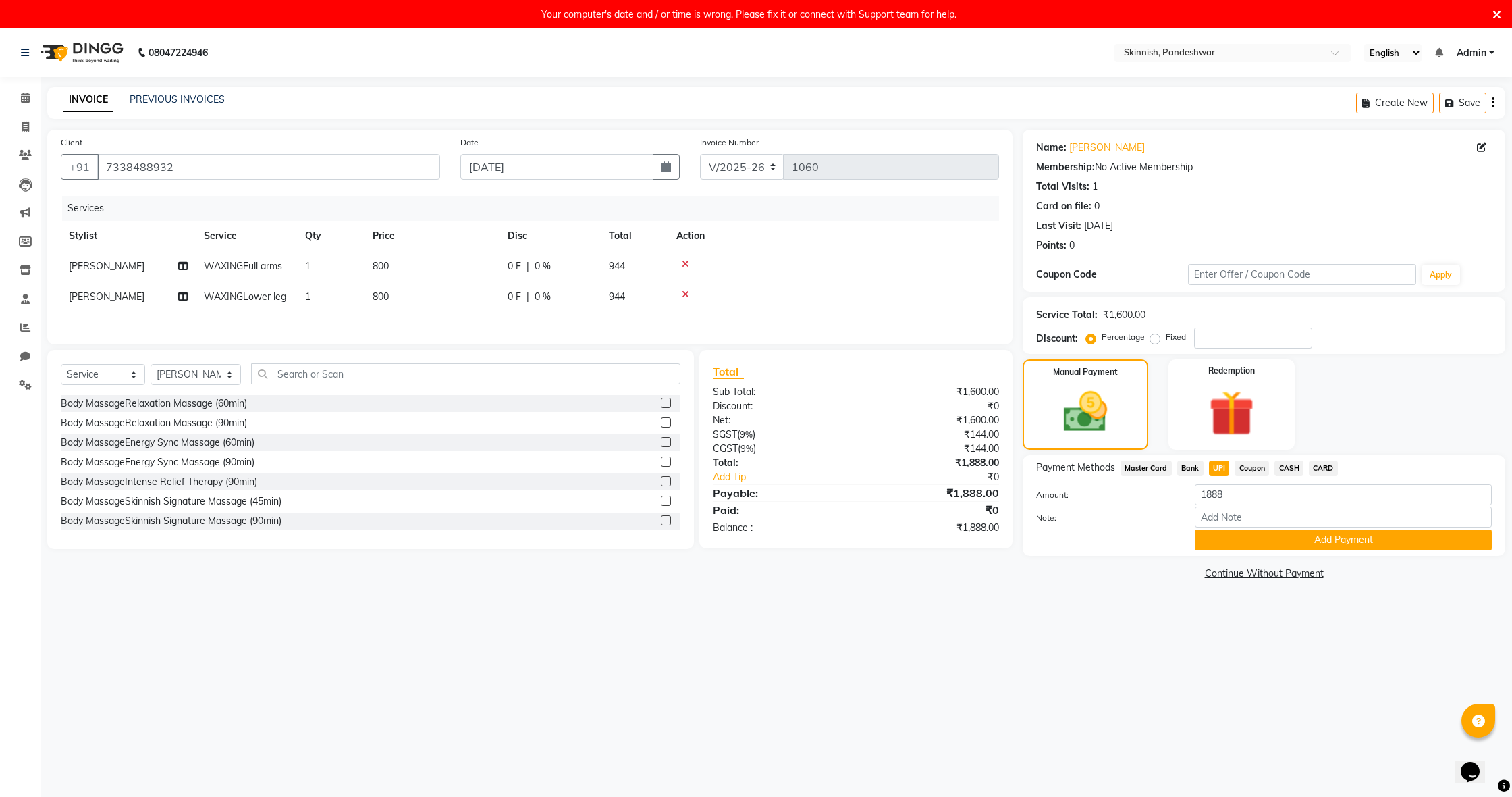
click at [1210, 533] on button "Add Payment" at bounding box center [1343, 540] width 297 height 21
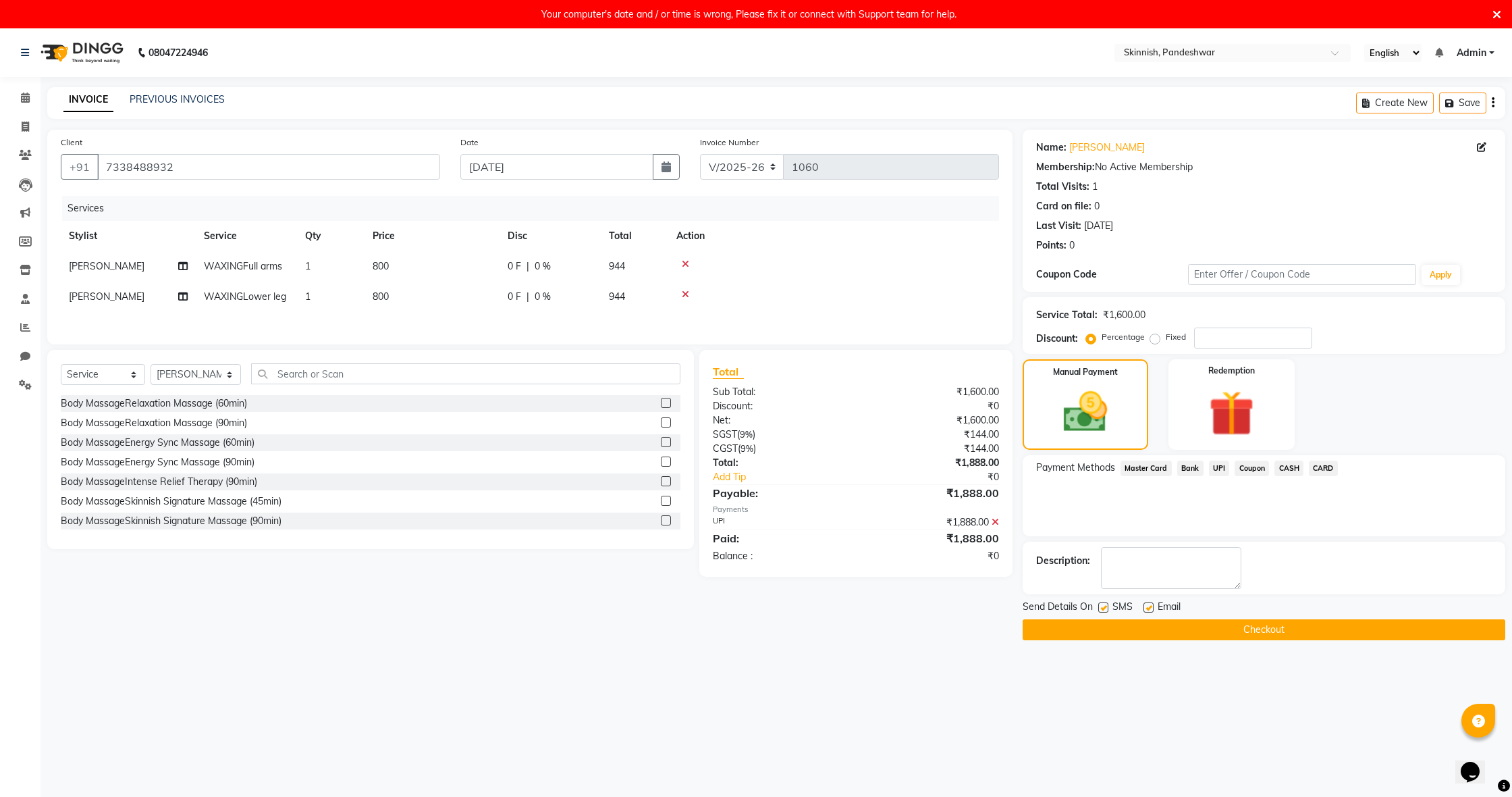
click at [1200, 629] on button "Checkout" at bounding box center [1264, 630] width 483 height 21
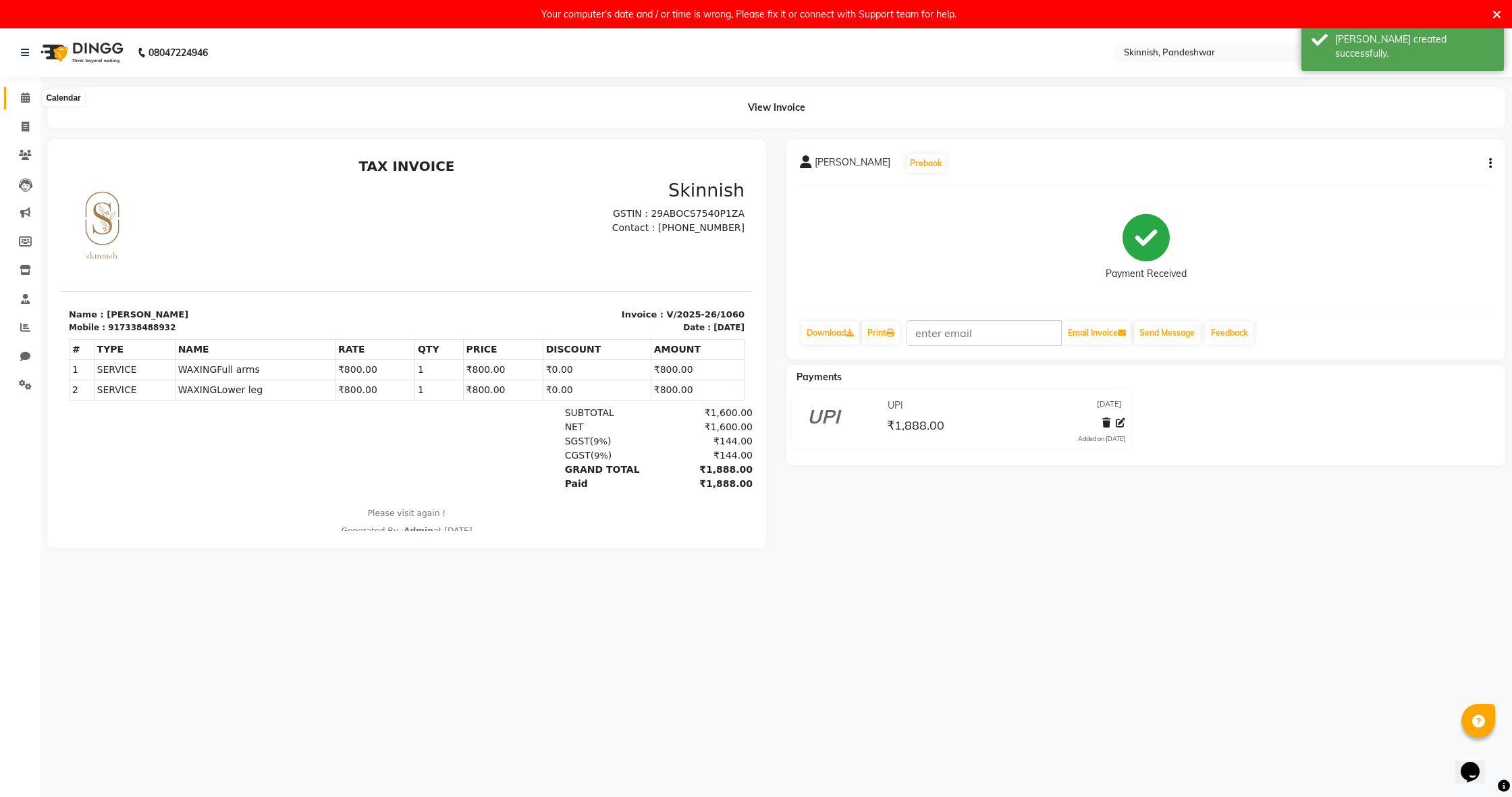
click at [22, 93] on icon at bounding box center [25, 97] width 9 height 11
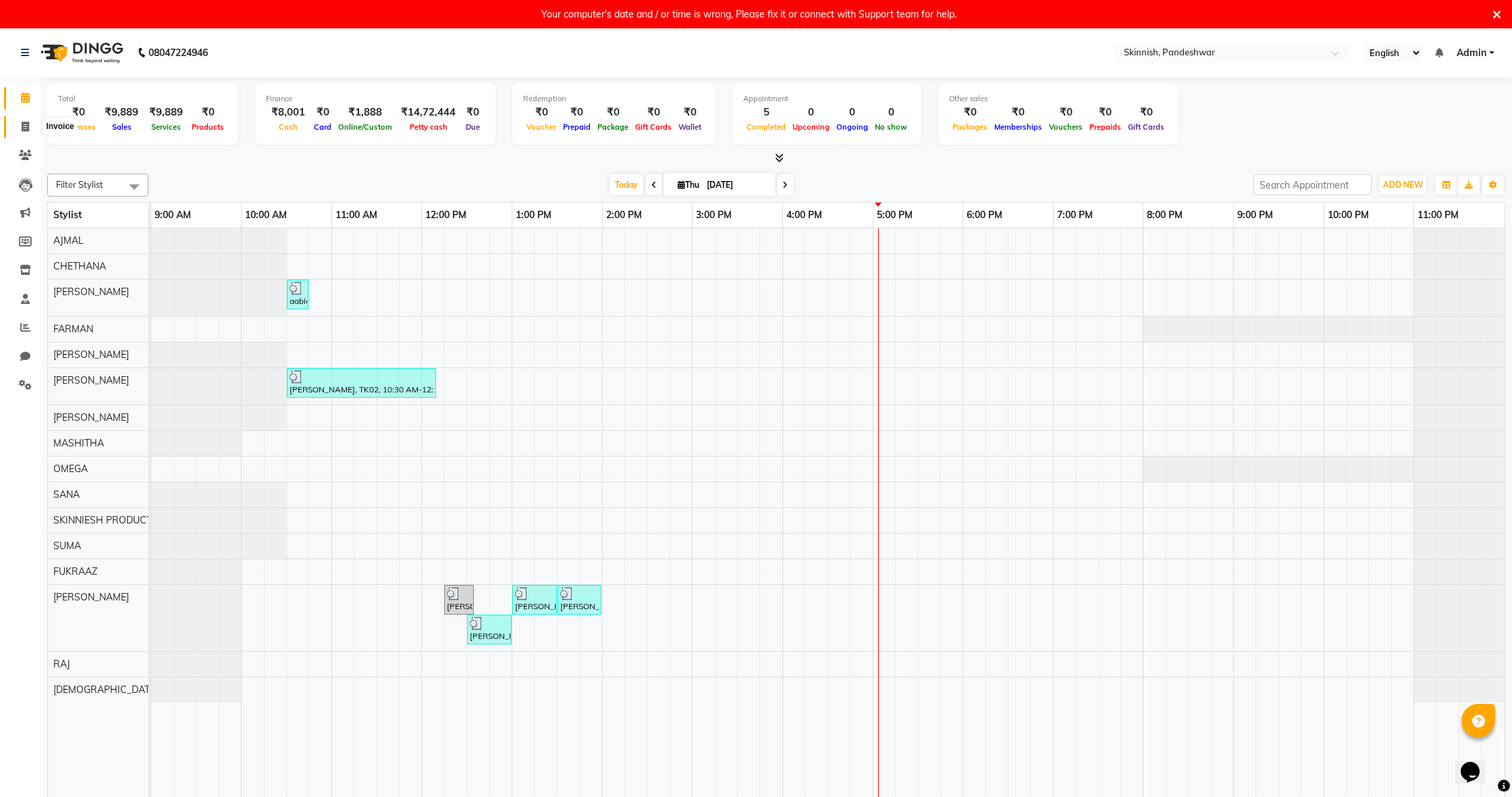
click at [27, 126] on icon at bounding box center [25, 127] width 7 height 11
select select "service"
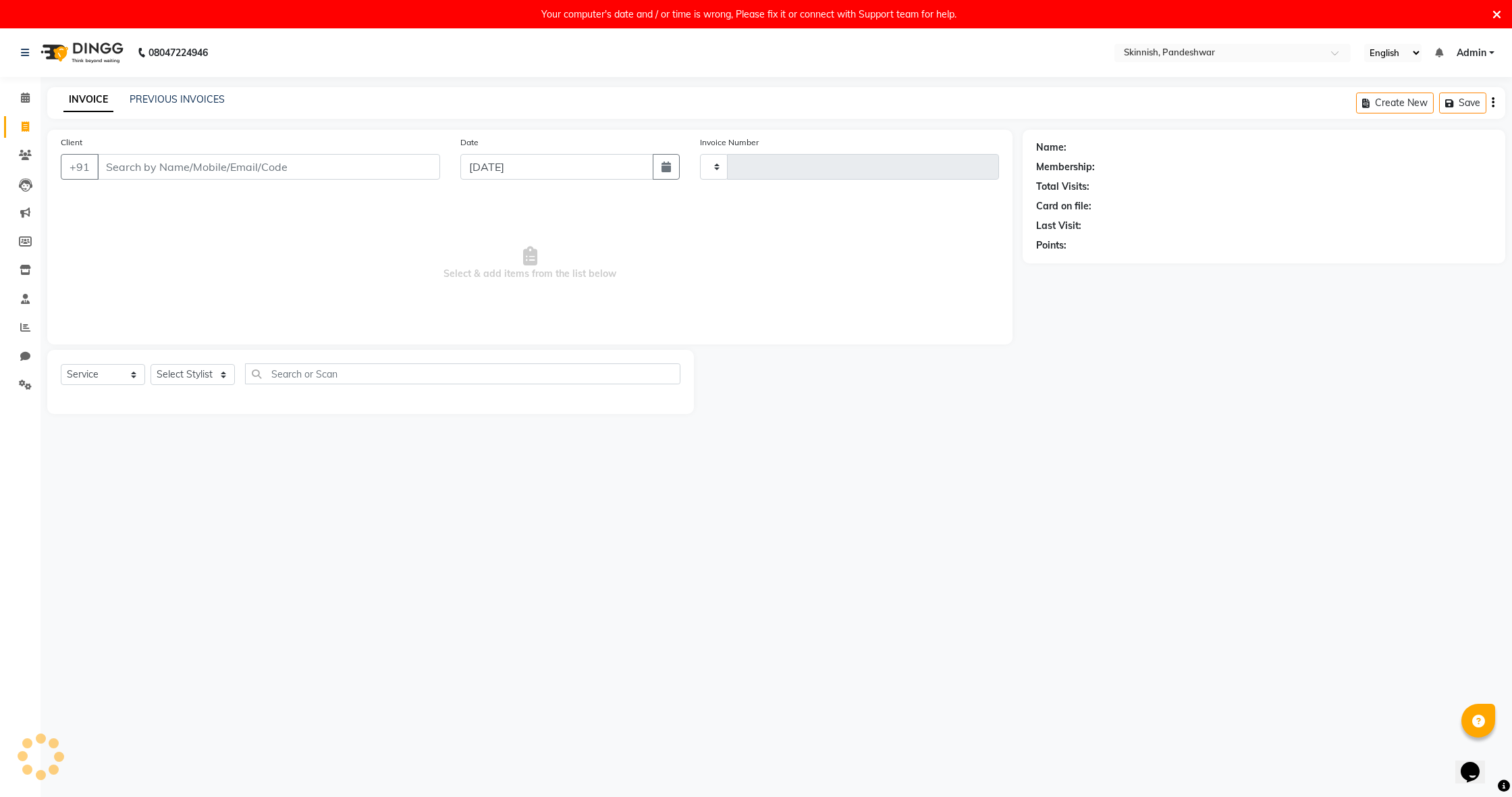
type input "1061"
select select "7886"
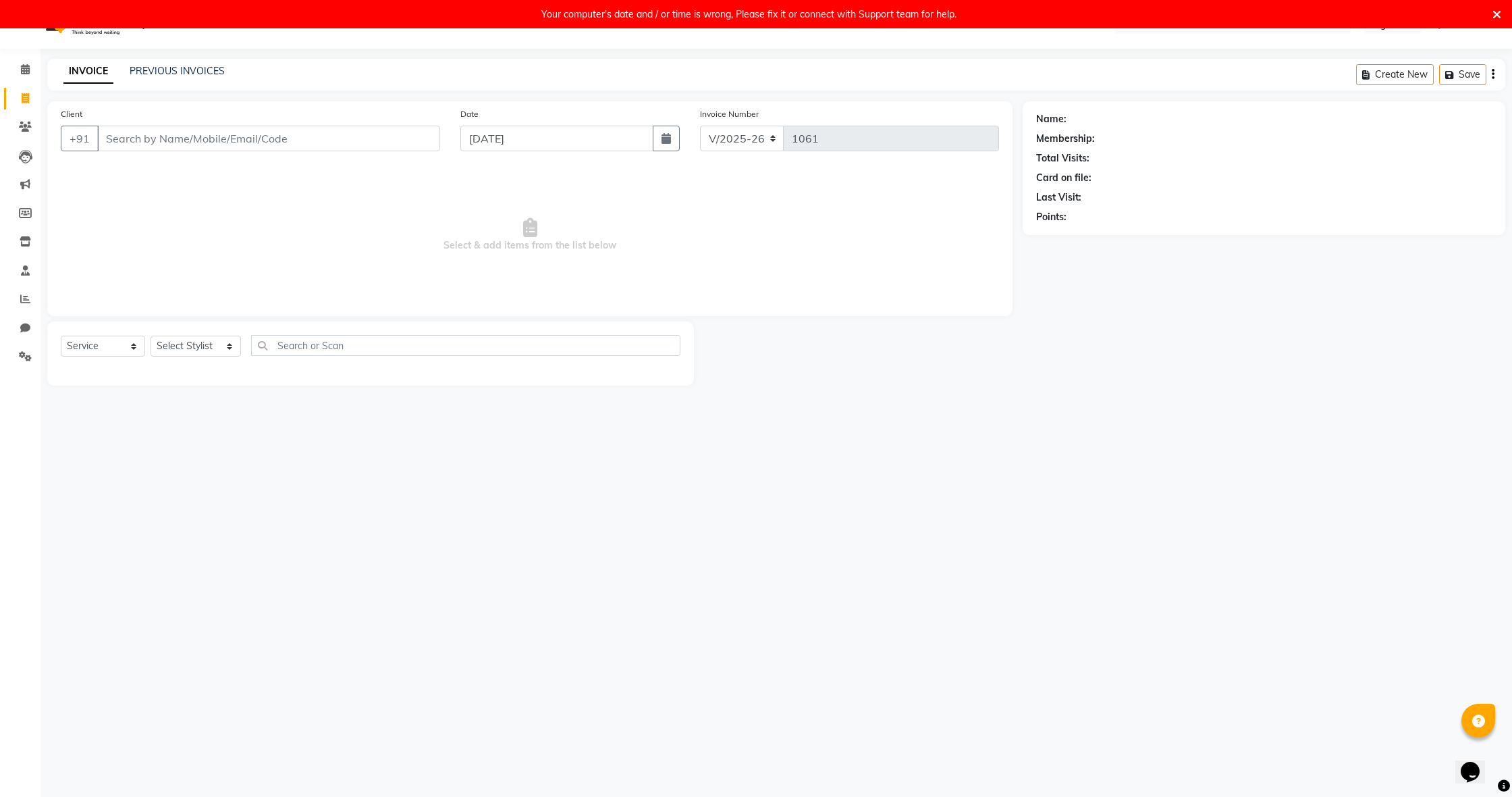
scroll to position [28, 0]
click at [30, 64] on icon at bounding box center [25, 69] width 9 height 11
